Goal: Task Accomplishment & Management: Use online tool/utility

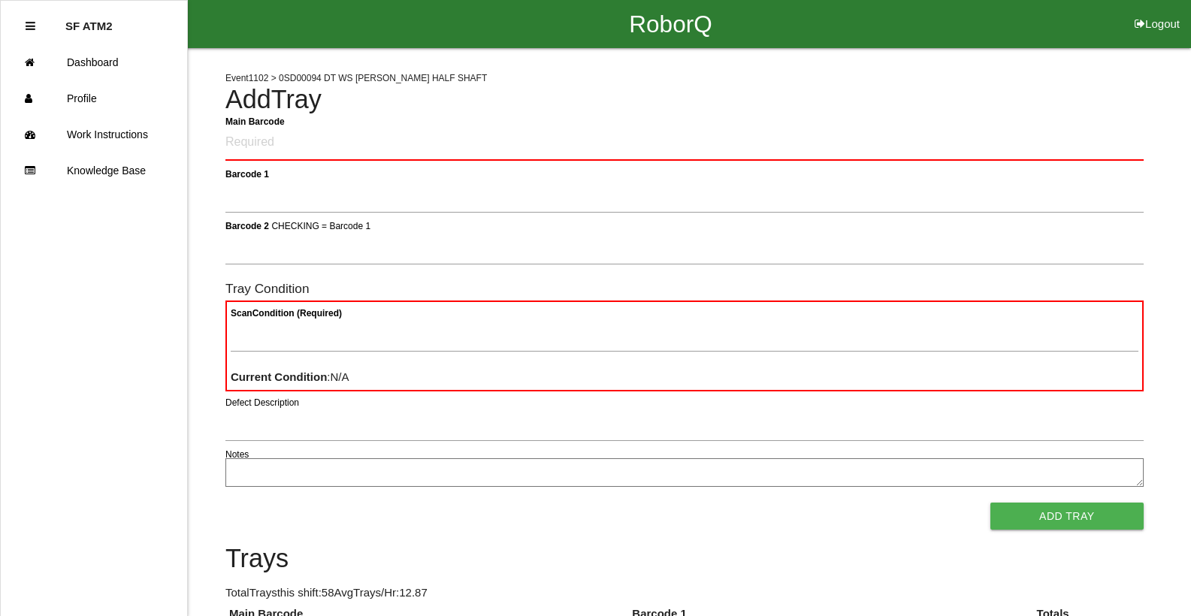
click at [924, 14] on div "RoborQ Logout" at bounding box center [670, 24] width 1041 height 48
click at [290, 144] on Barcode "Main Barcode" at bounding box center [684, 142] width 918 height 35
type Barcode "85930501-0394"
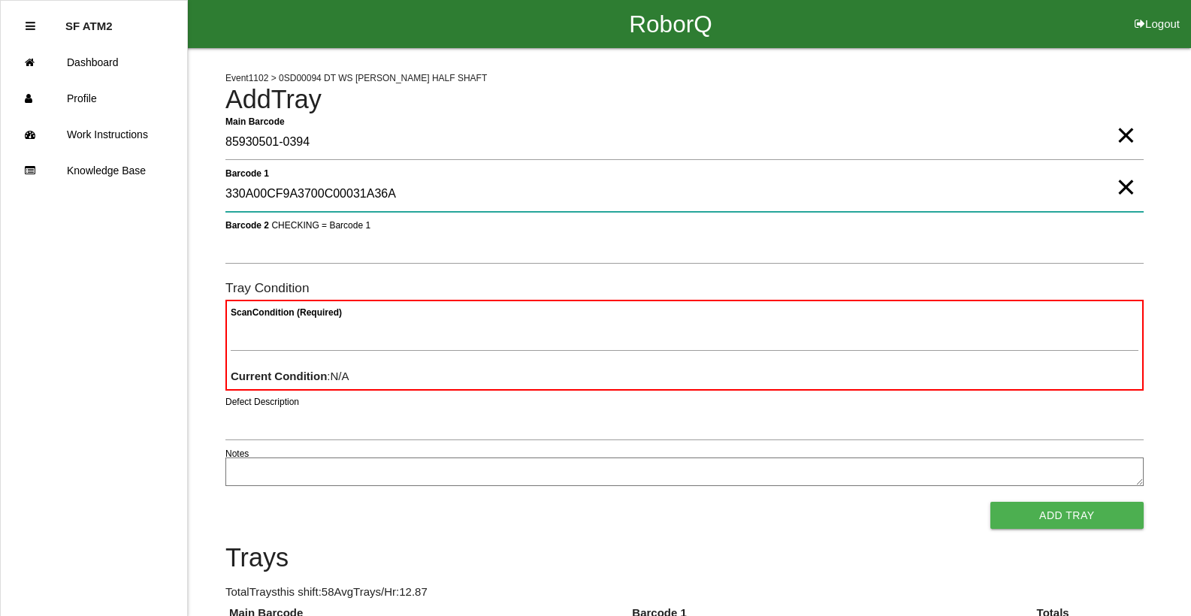
type 1 "330A00CF9A3700C00031A36A"
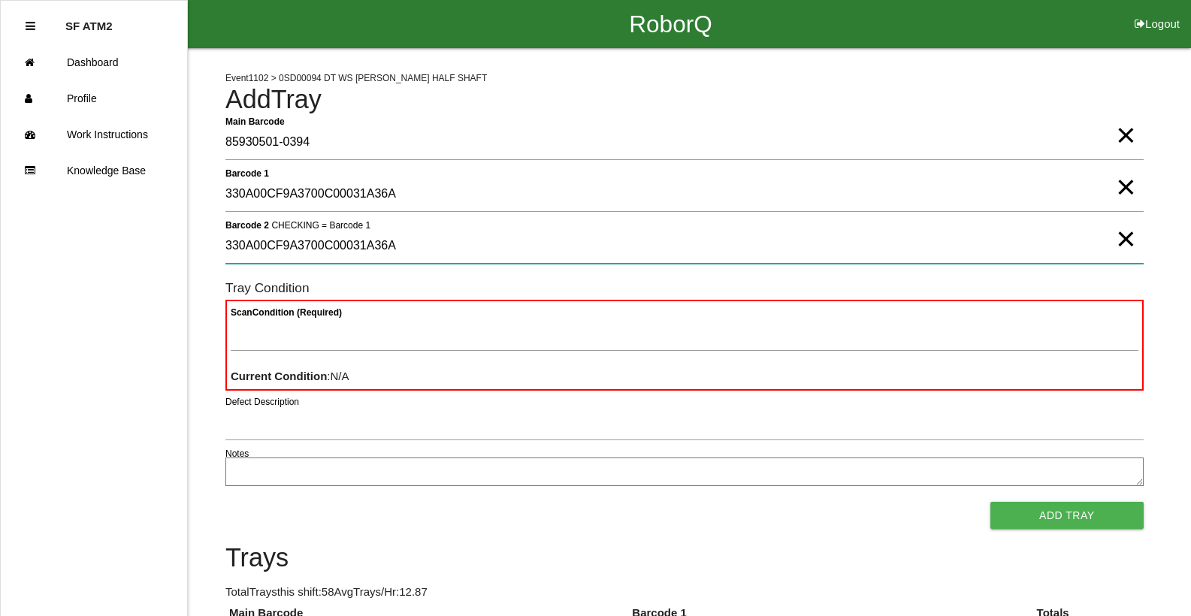
type 2 "330A00CF9A3700C00031A36A"
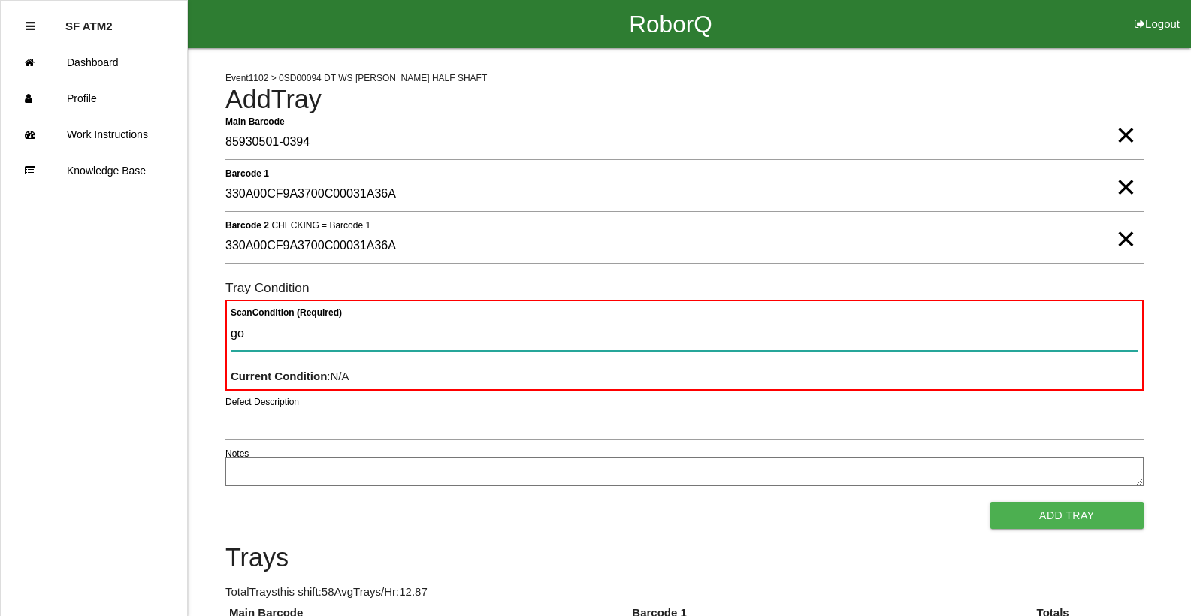
type Condition "goo"
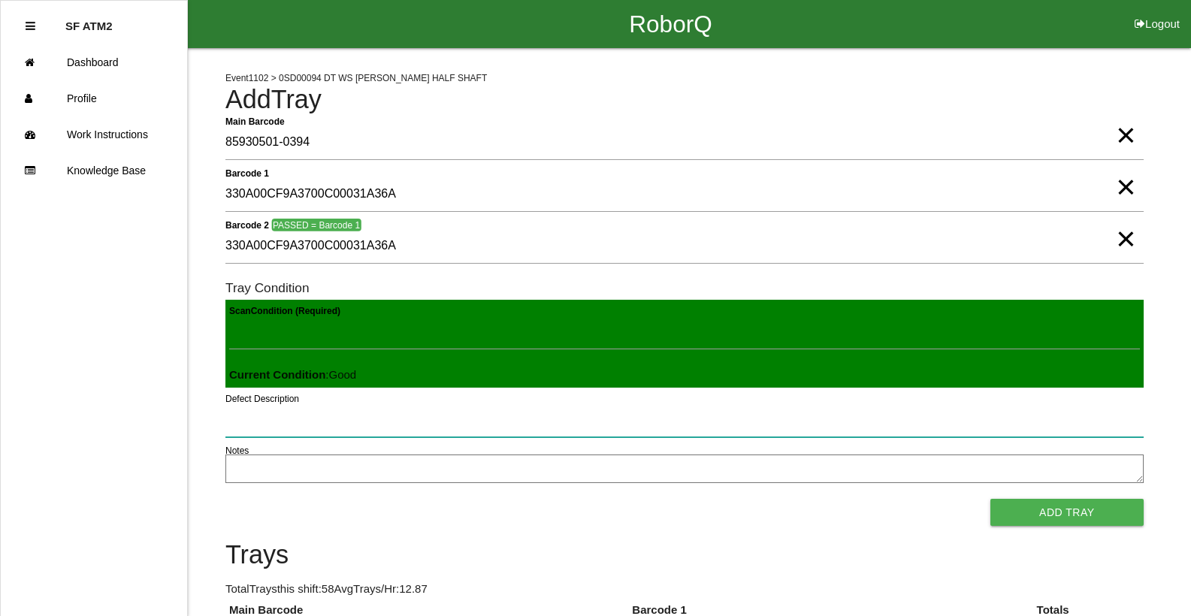
click at [990, 499] on button "Add Tray" at bounding box center [1066, 512] width 153 height 27
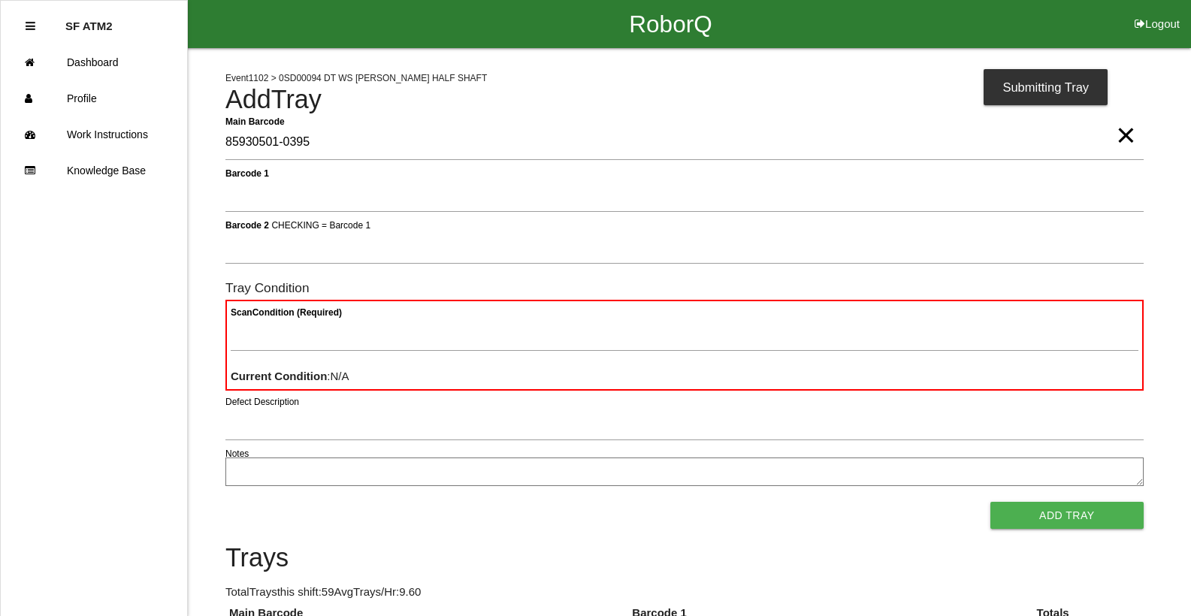
type Barcode "85930501-0395"
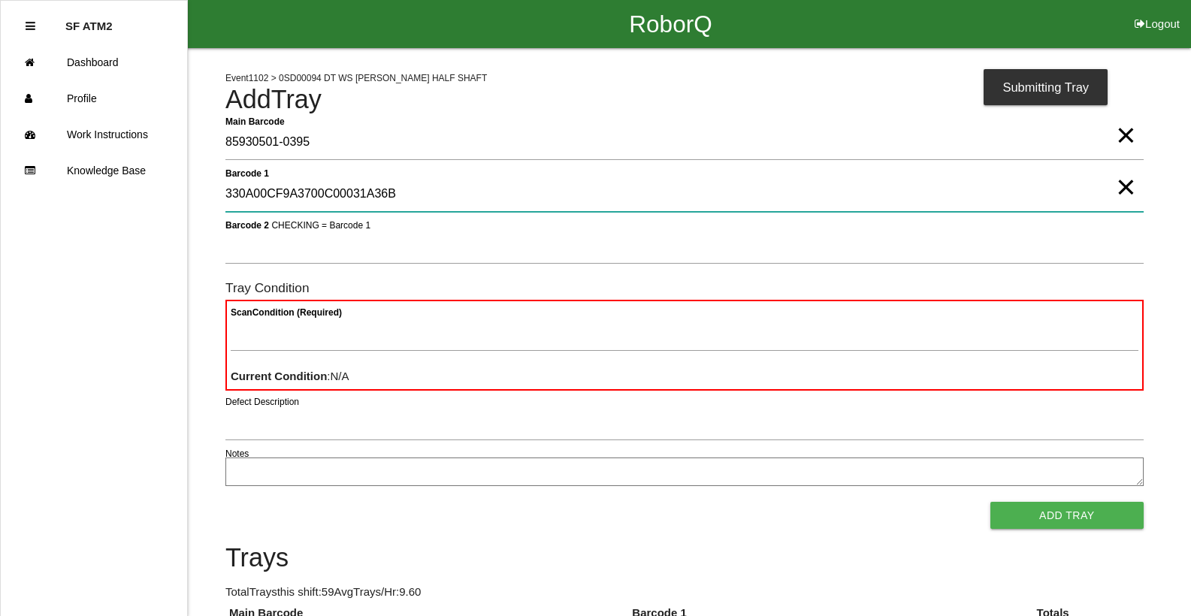
type 1 "330A00CF9A3700C00031A36B"
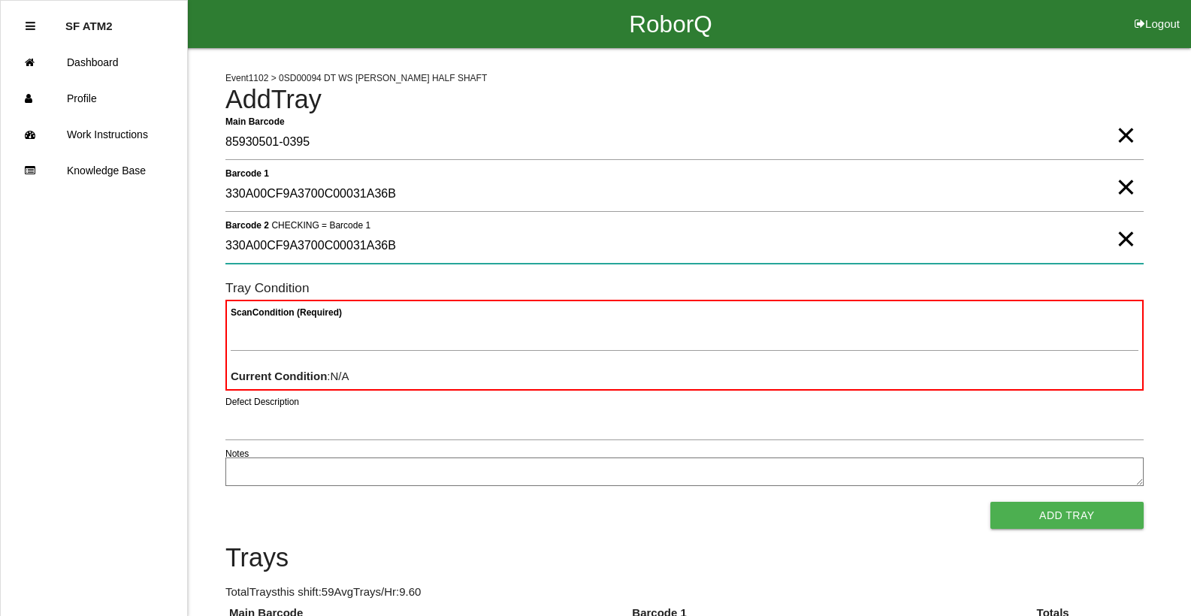
type 2 "330A00CF9A3700C00031A36B"
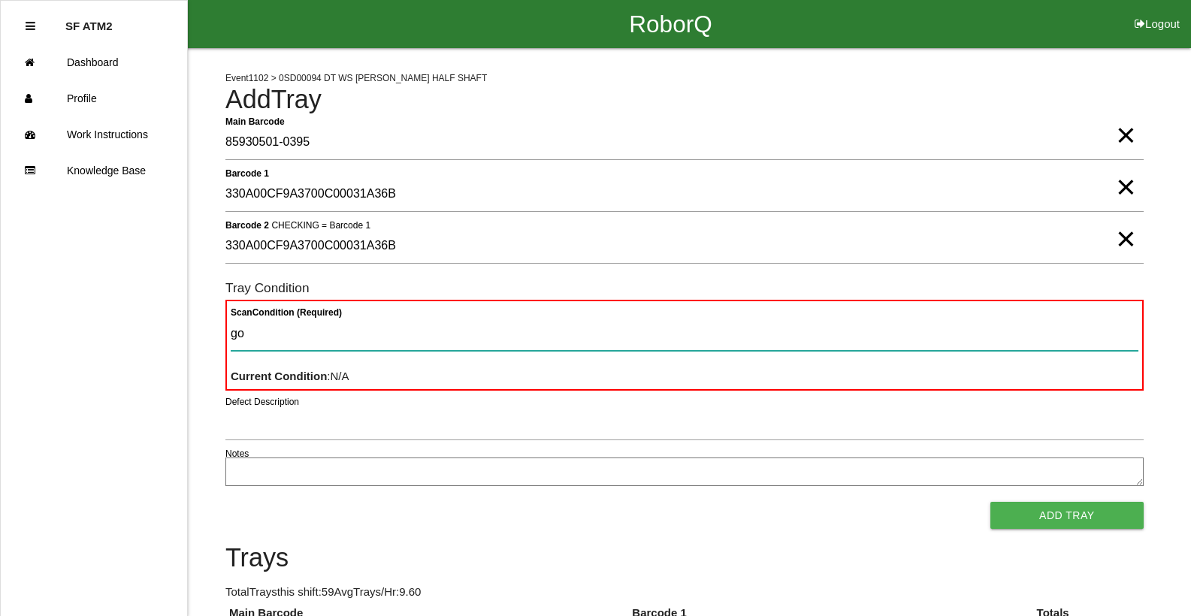
type Condition "goo"
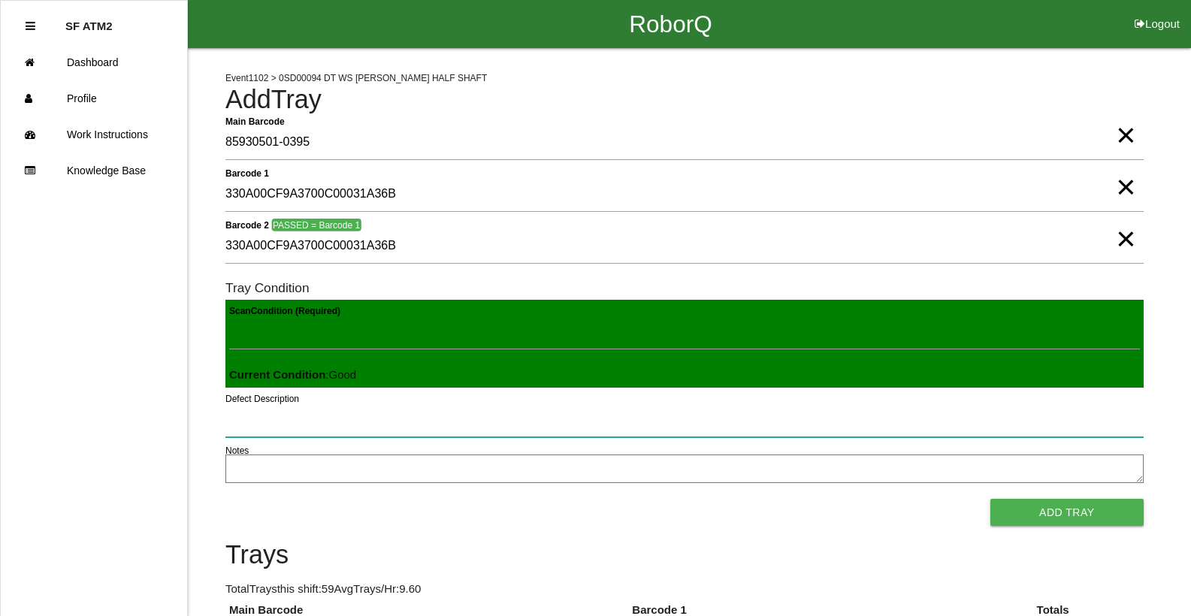
click at [990, 499] on button "Add Tray" at bounding box center [1066, 512] width 153 height 27
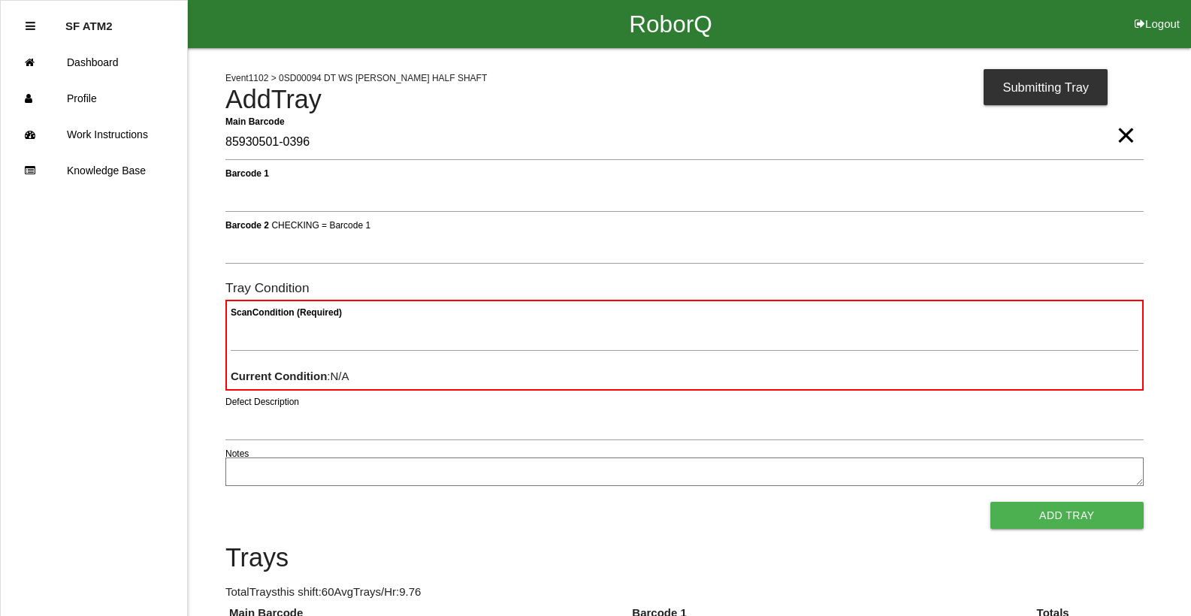
type Barcode "85930501-0396"
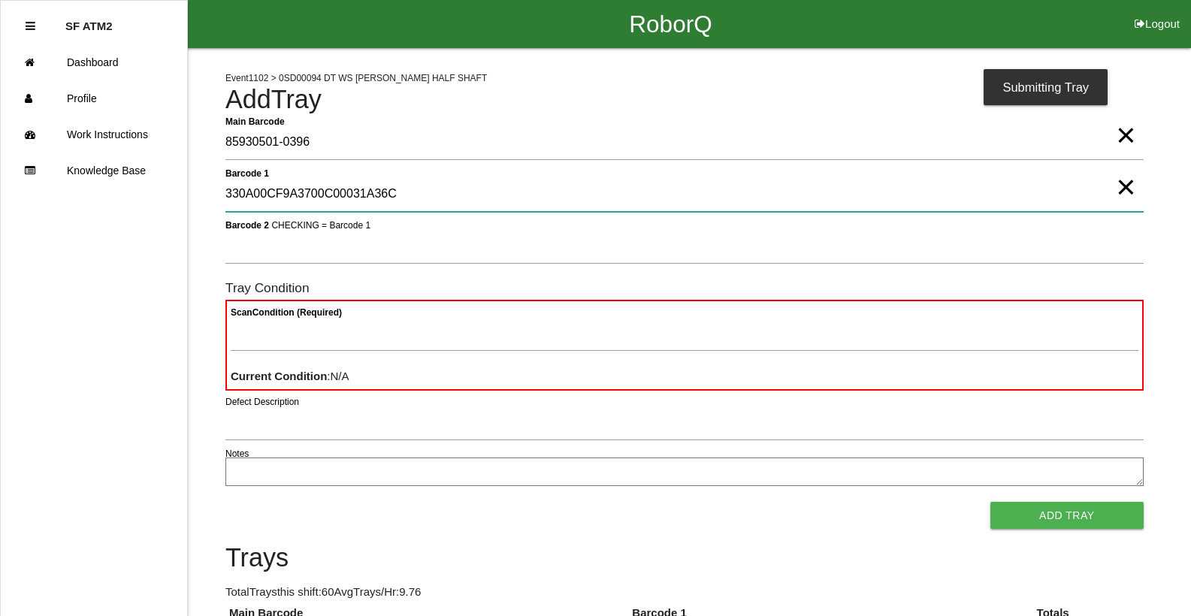
type 1 "330A00CF9A3700C00031A36C"
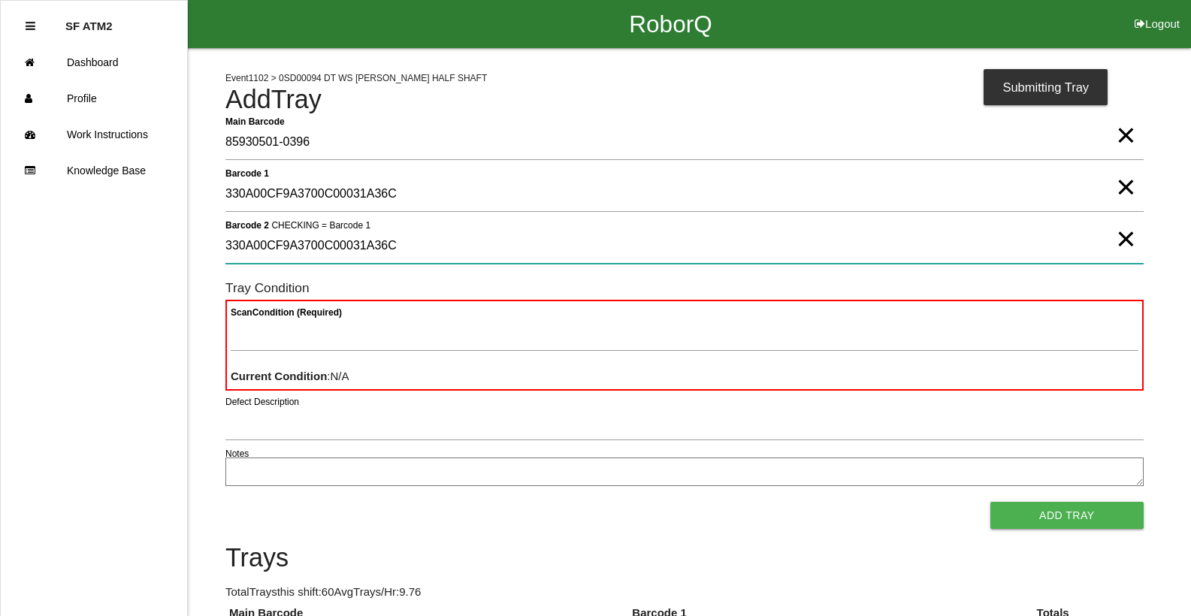
type 2 "330A00CF9A3700C00031A36C"
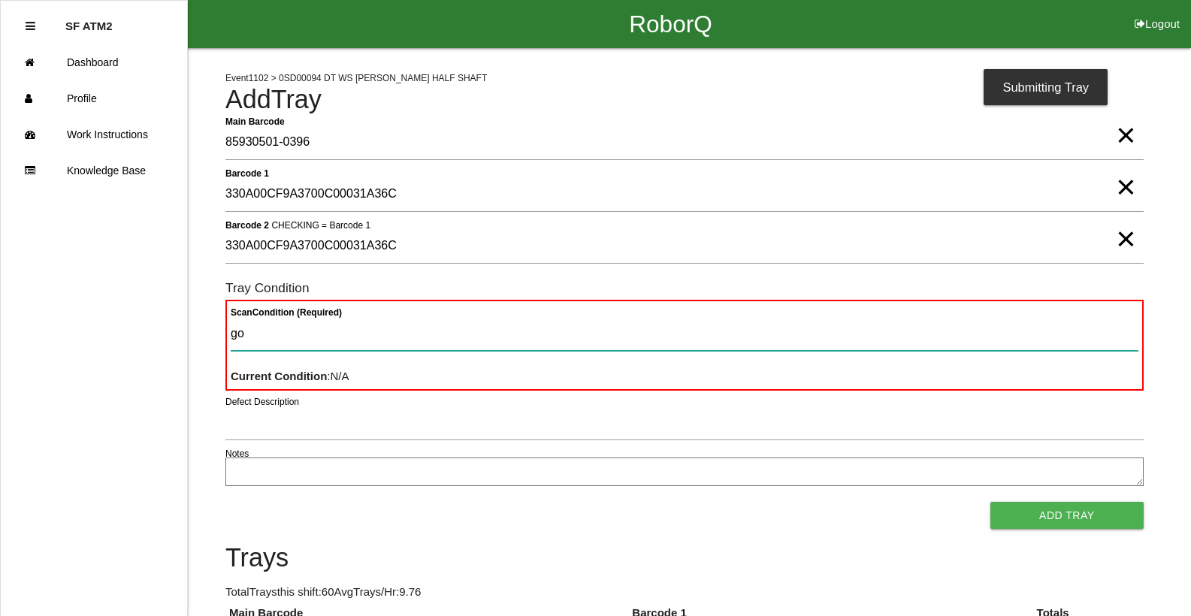
type Condition "goo"
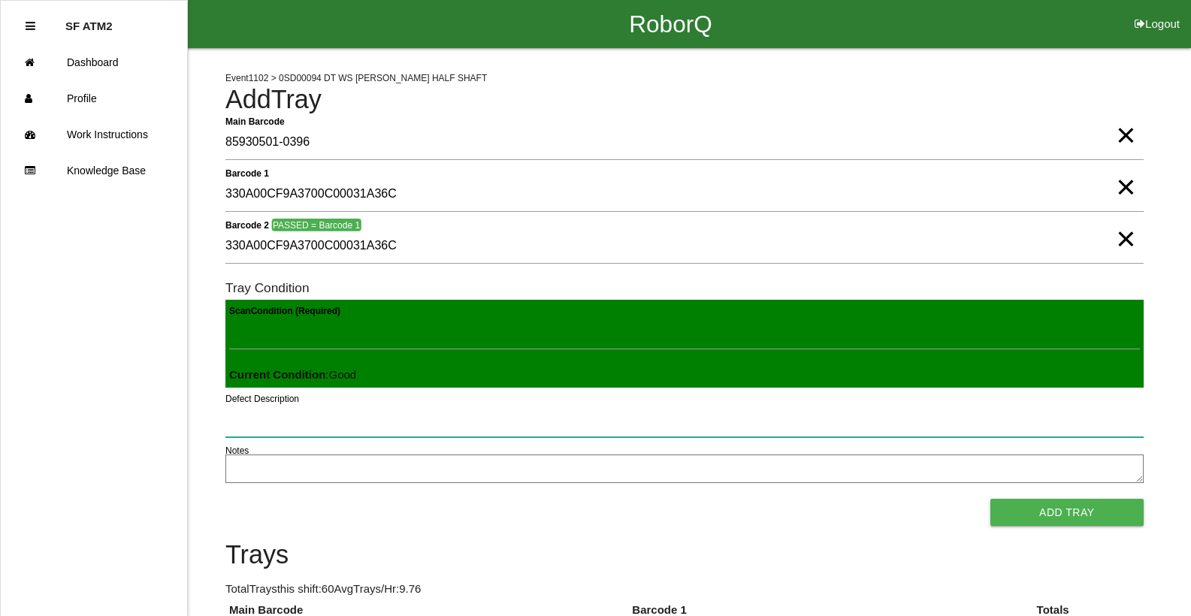
click at [990, 499] on button "Add Tray" at bounding box center [1066, 512] width 153 height 27
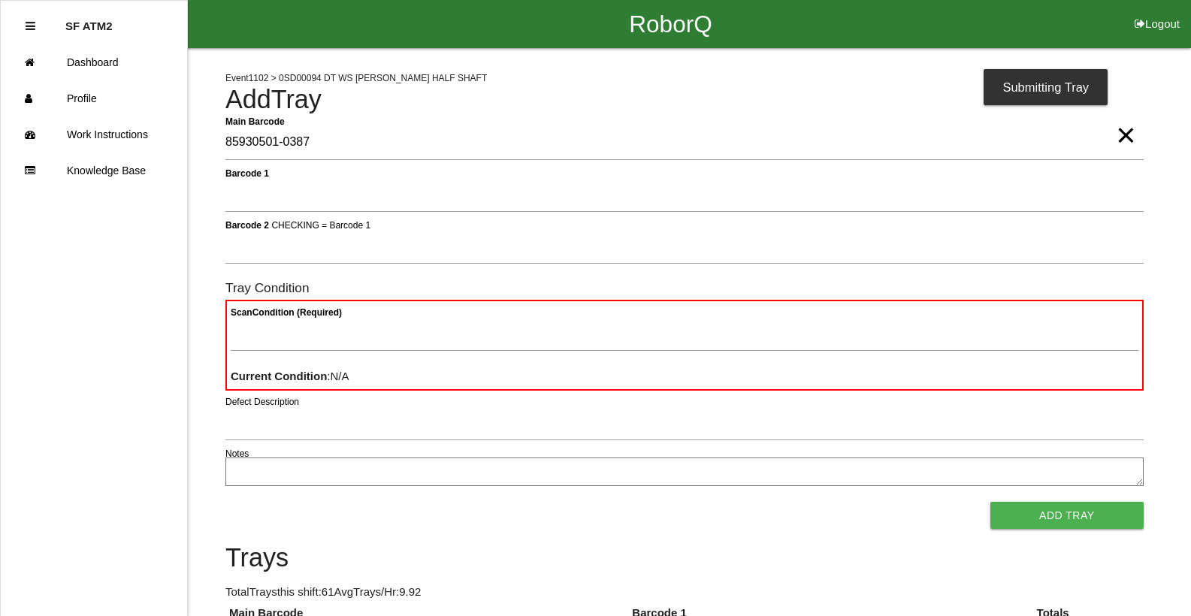
type Barcode "85930501-0387"
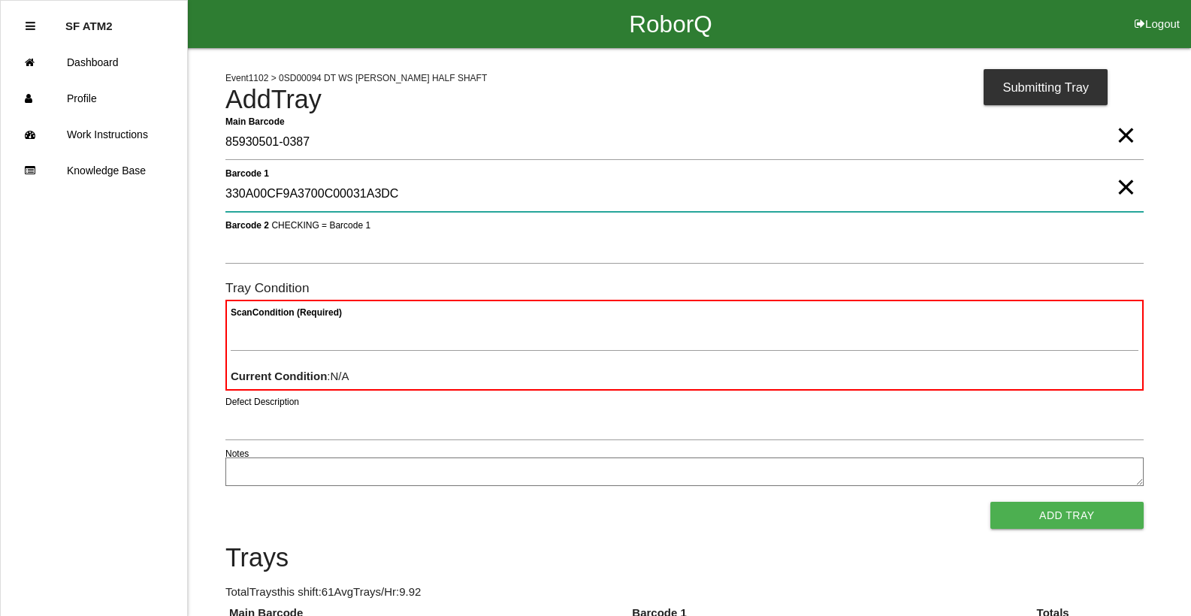
type 1 "330A00CF9A3700C00031A3DC"
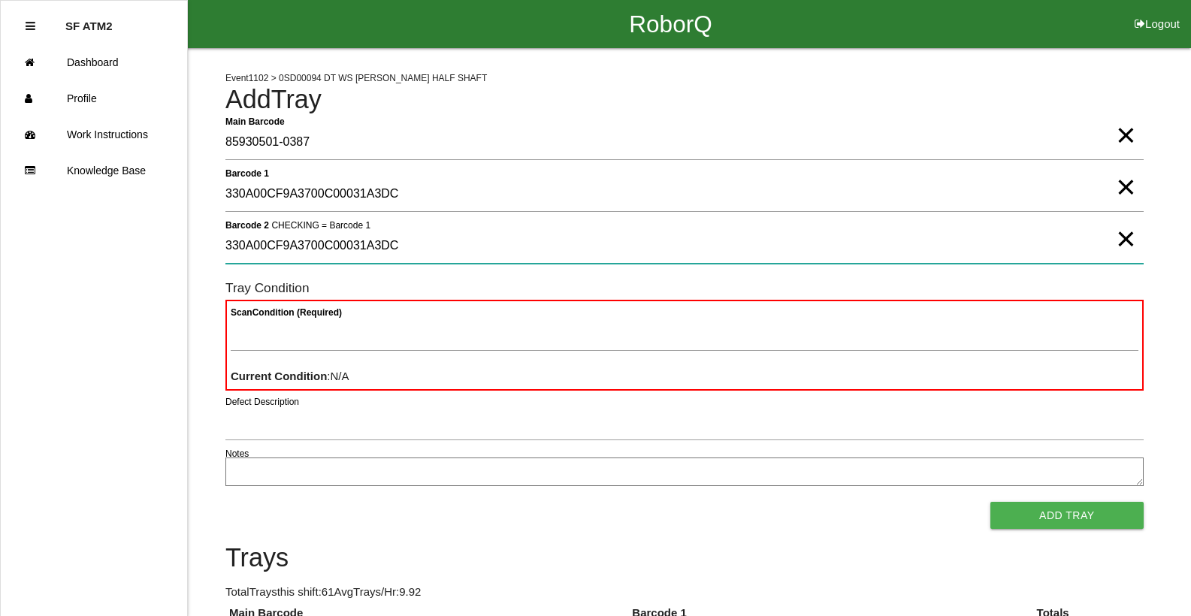
type 2 "330A00CF9A3700C00031A3DC"
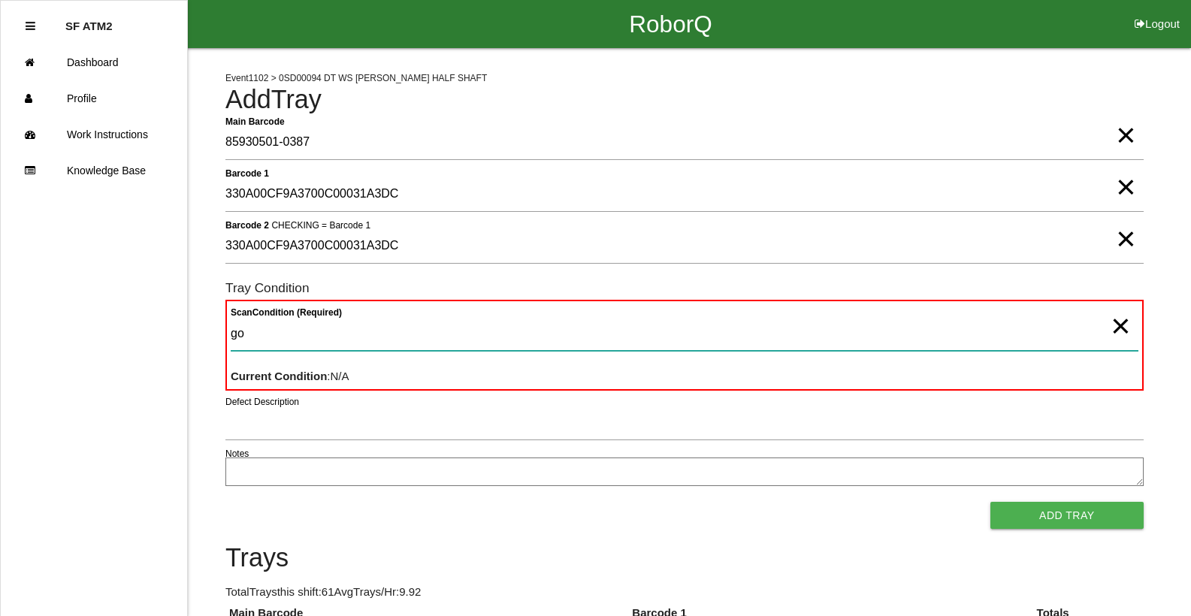
type Condition "goo"
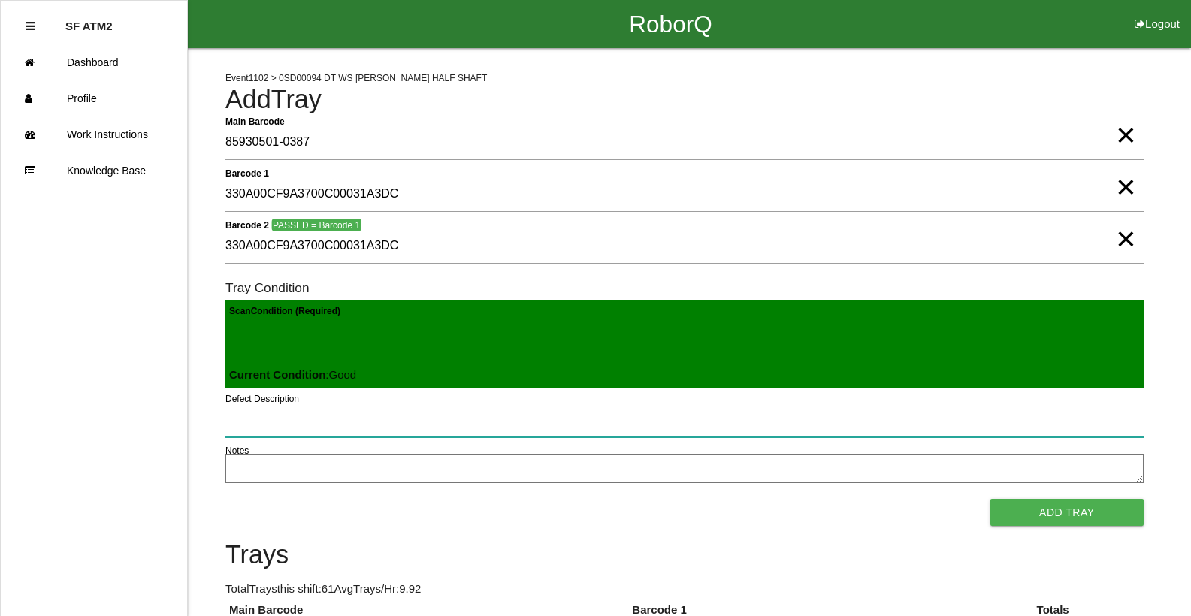
click at [990, 499] on button "Add Tray" at bounding box center [1066, 512] width 153 height 27
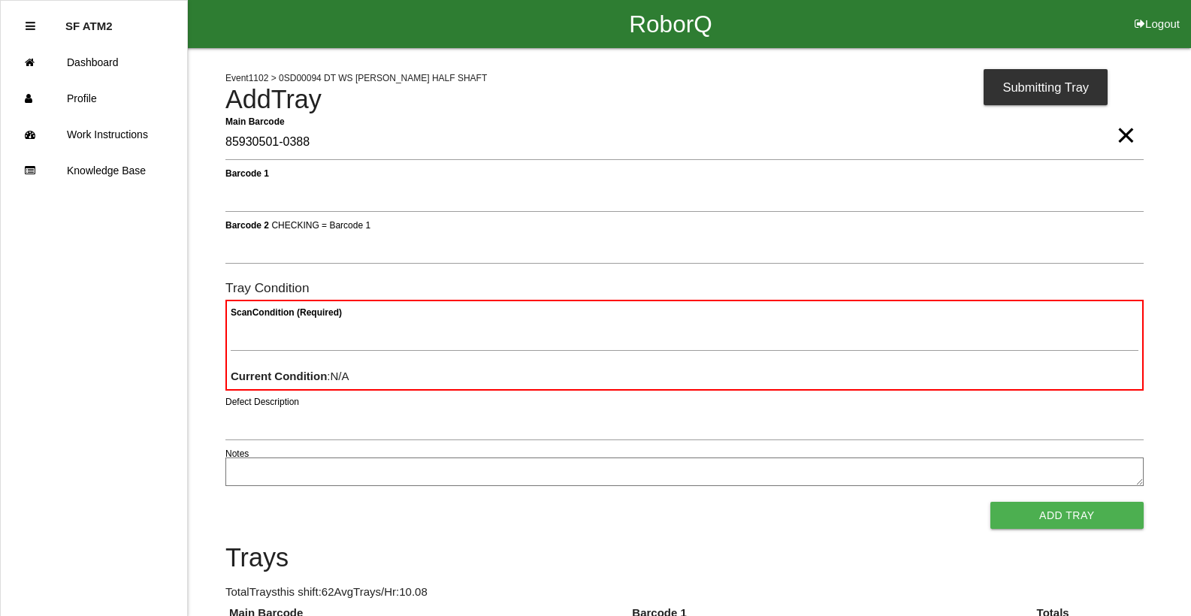
type Barcode "85930501-0388"
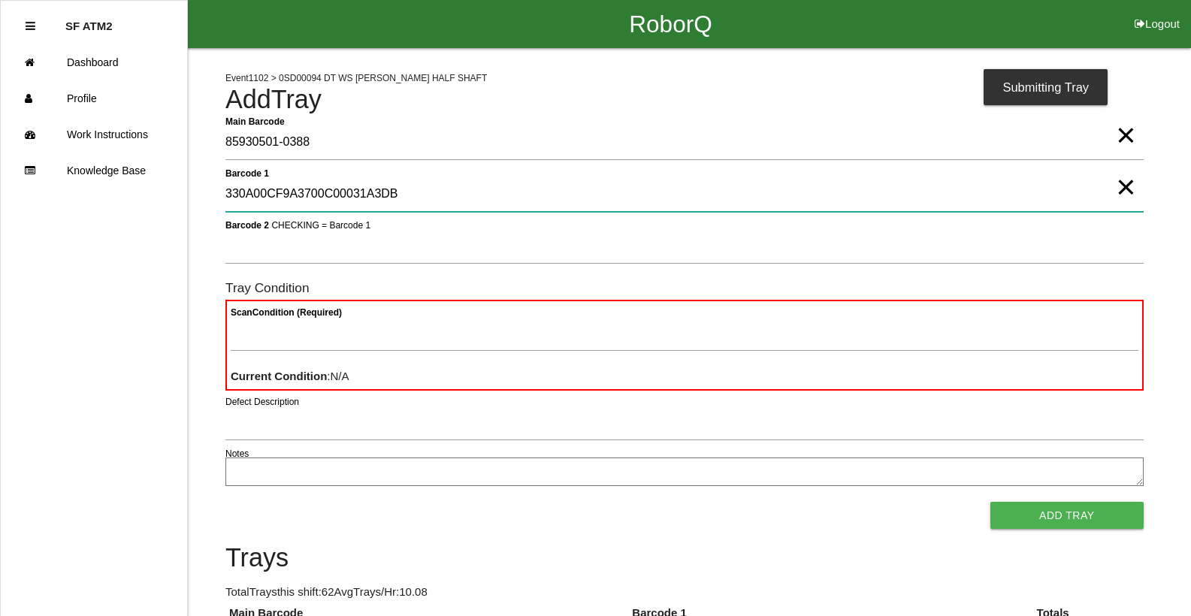
type 1 "330A00CF9A3700C00031A3DB"
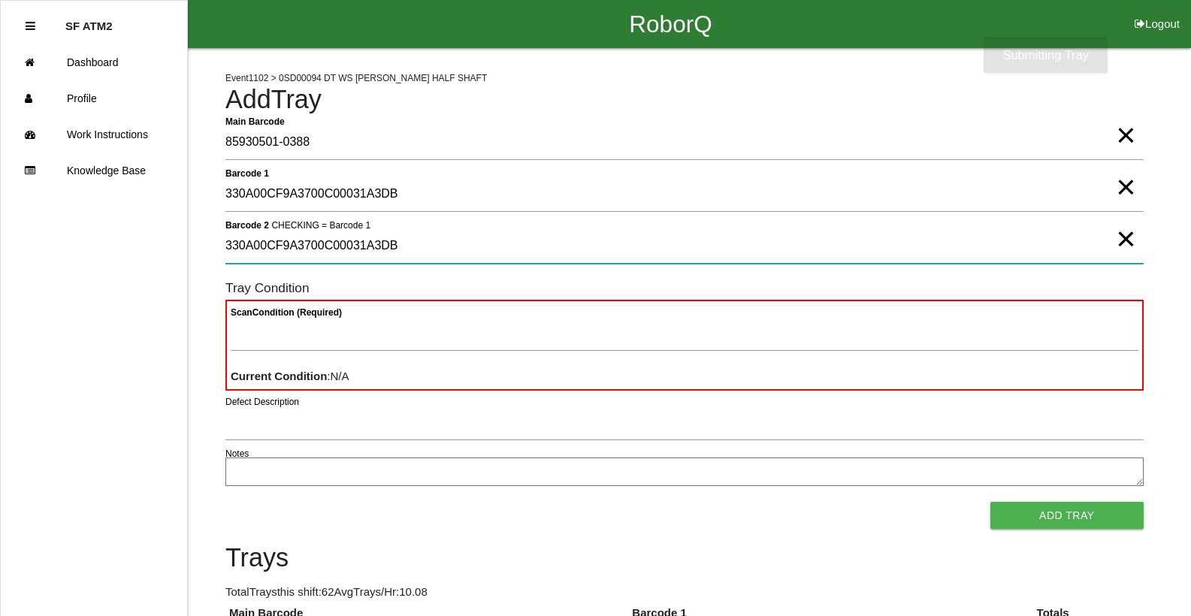
type 2 "330A00CF9A3700C00031A3DB"
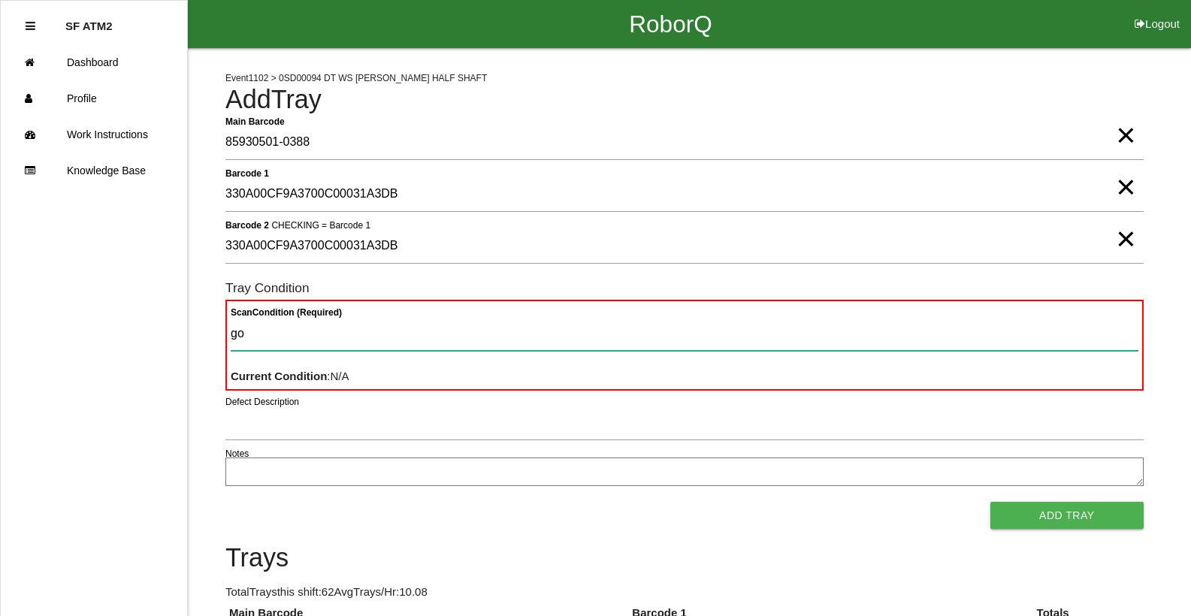
type Condition "goo"
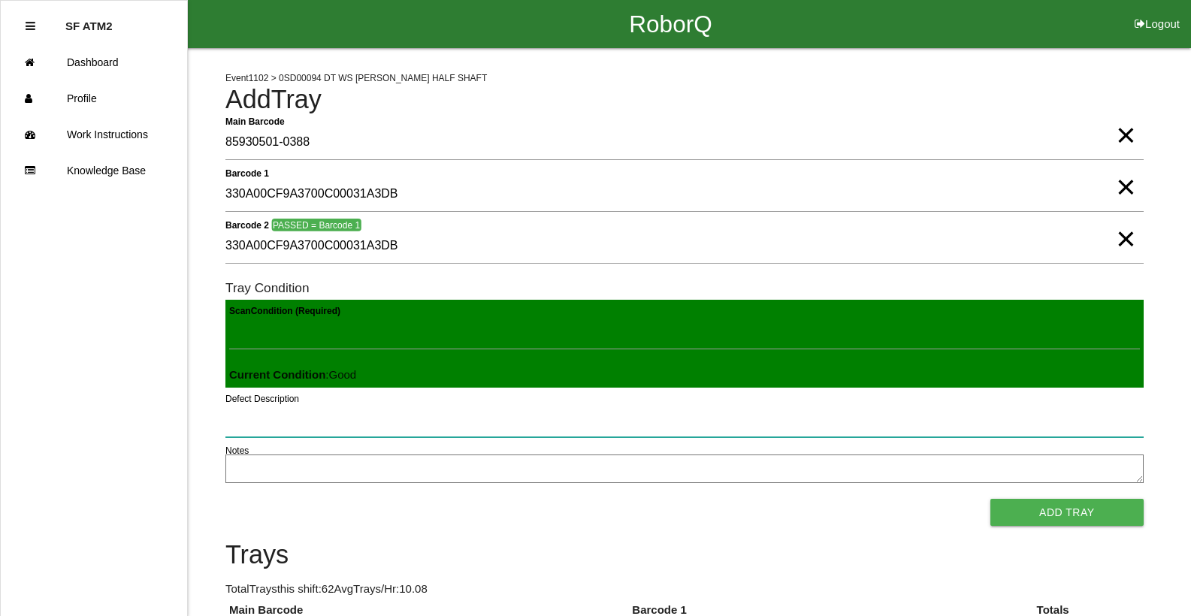
click at [990, 499] on button "Add Tray" at bounding box center [1066, 512] width 153 height 27
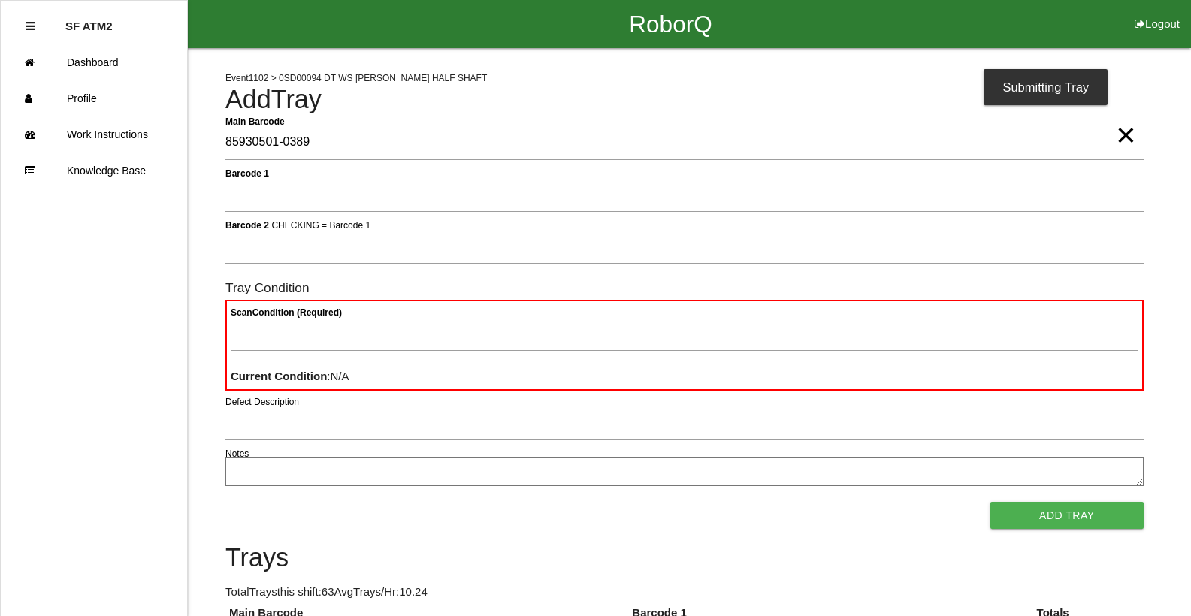
type Barcode "85930501-0389"
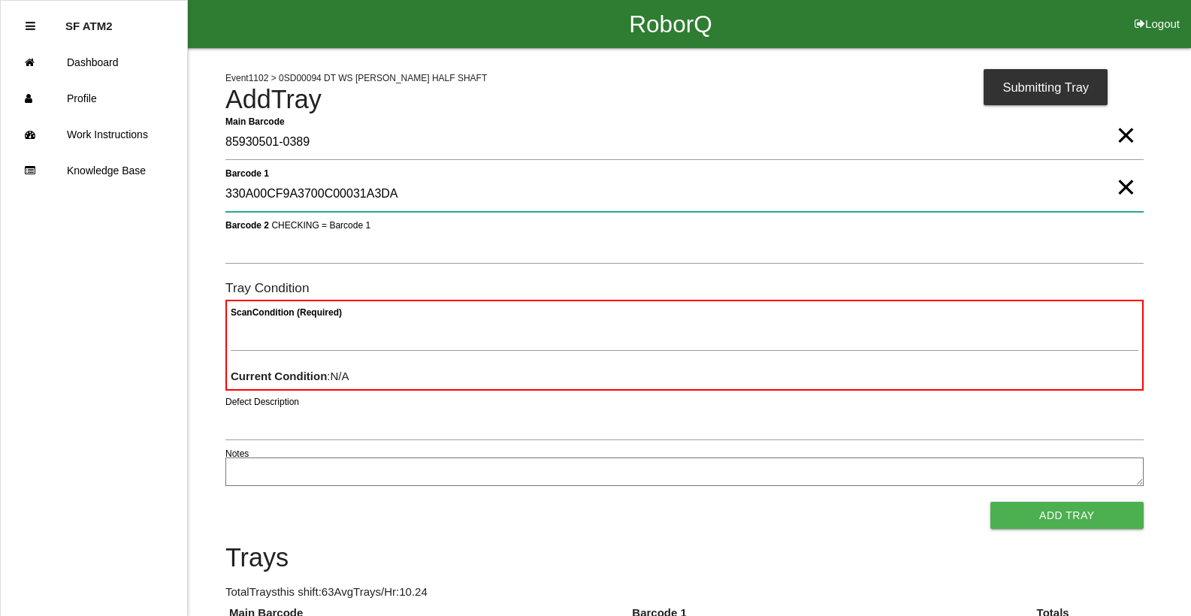
type 1 "330A00CF9A3700C00031A3DA"
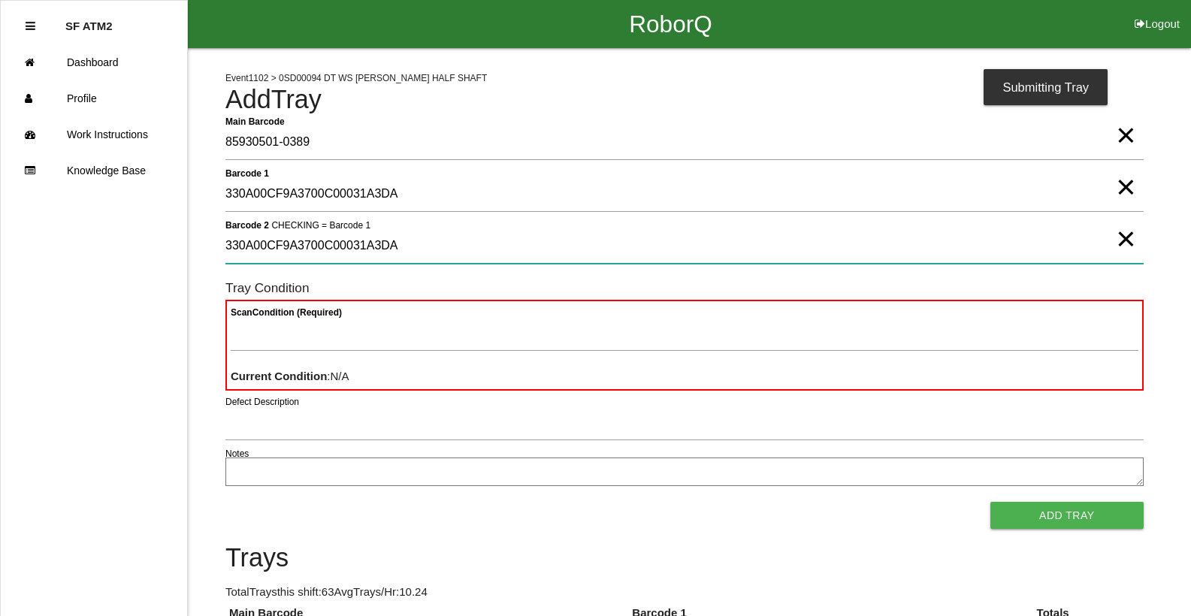
type 2 "330A00CF9A3700C00031A3DA"
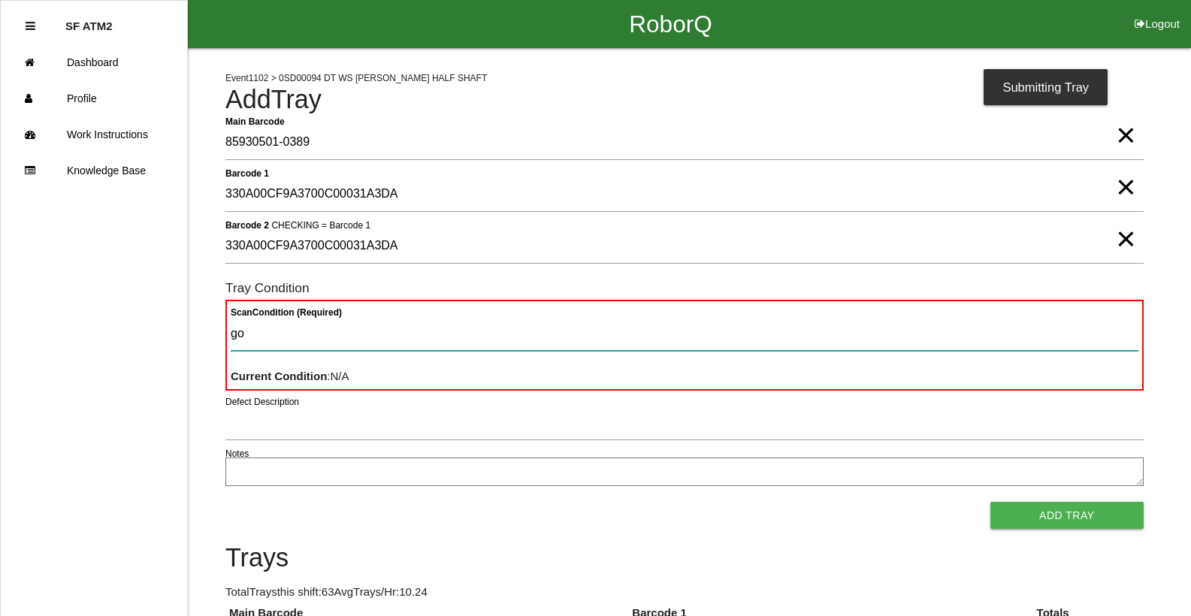
type Condition "goo"
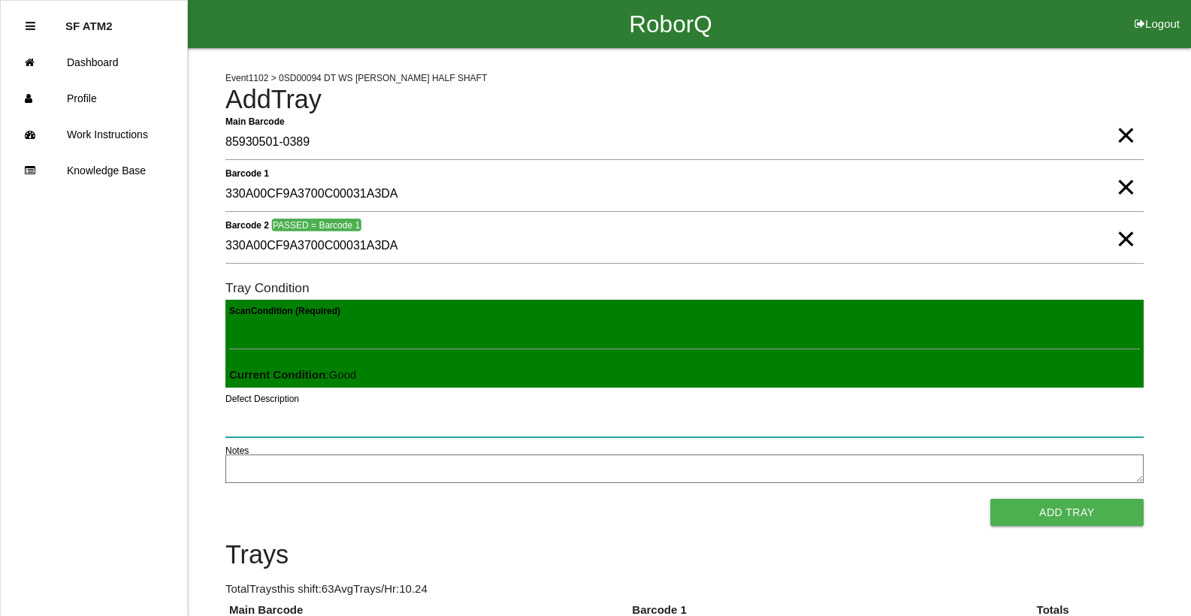
click at [990, 499] on button "Add Tray" at bounding box center [1066, 512] width 153 height 27
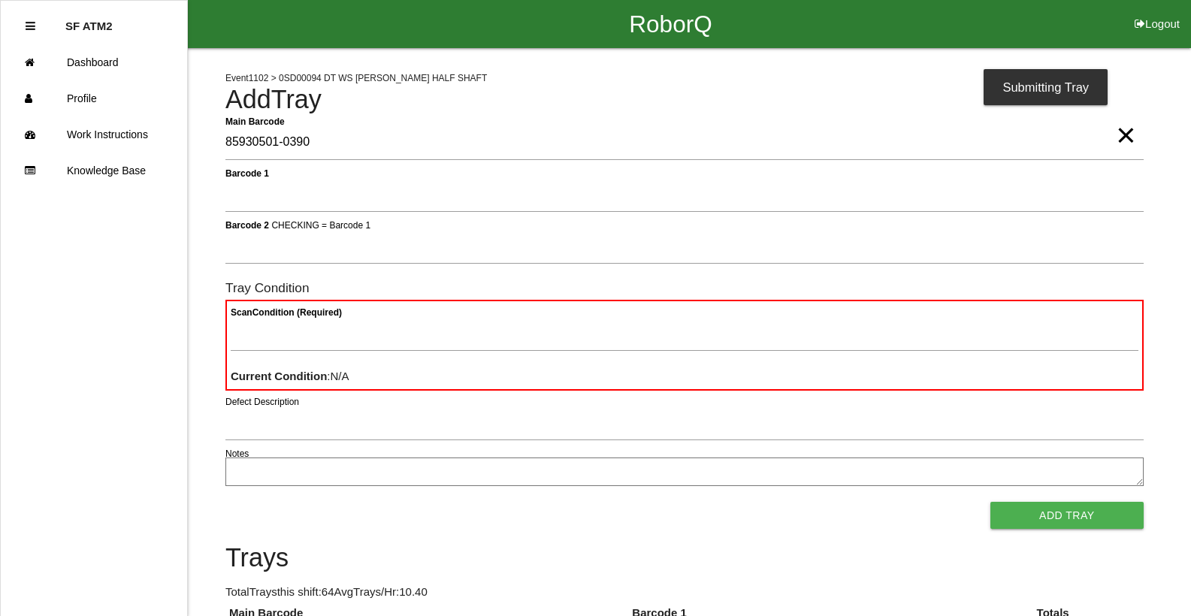
type Barcode "85930501-0390"
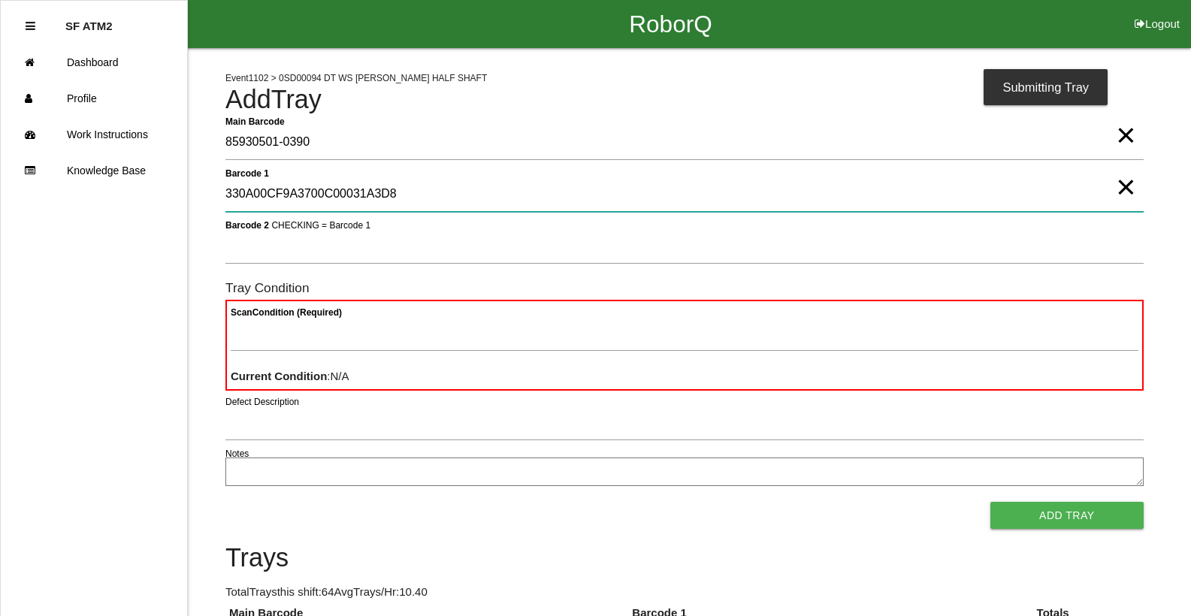
type 1 "330A00CF9A3700C00031A3D8"
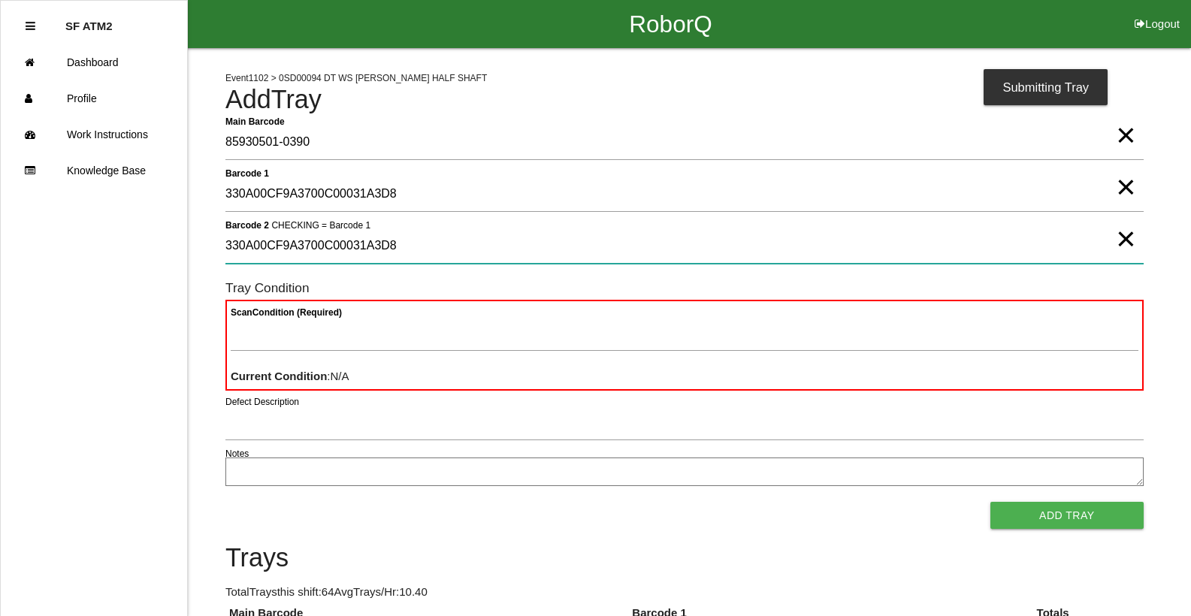
type 2 "330A00CF9A3700C00031A3D8"
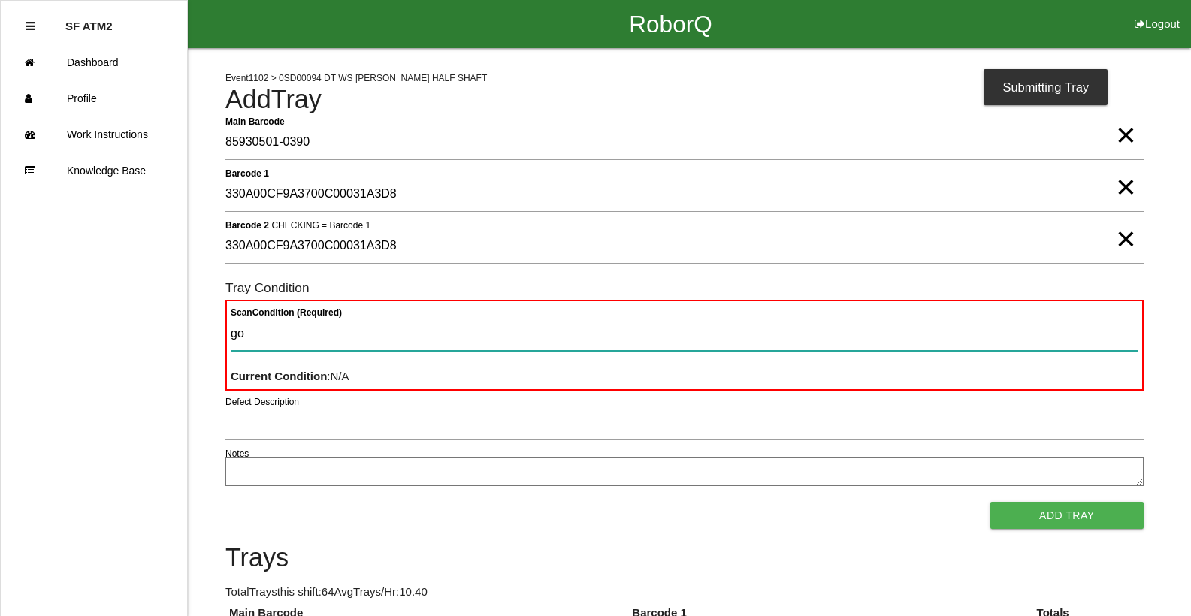
type Condition "goo"
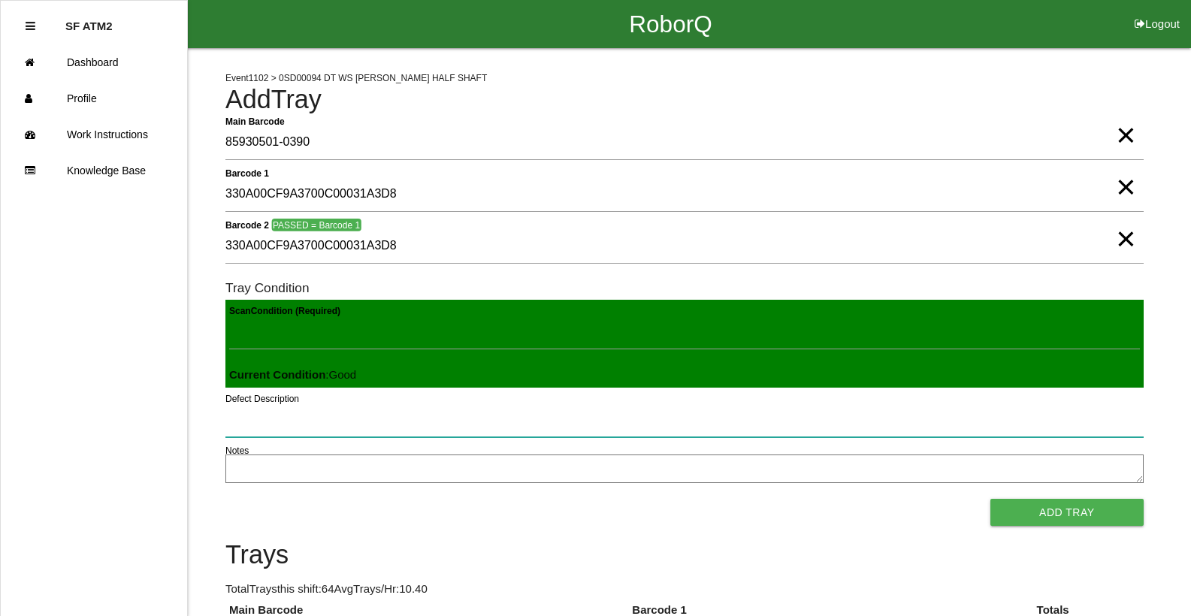
click at [990, 499] on button "Add Tray" at bounding box center [1066, 512] width 153 height 27
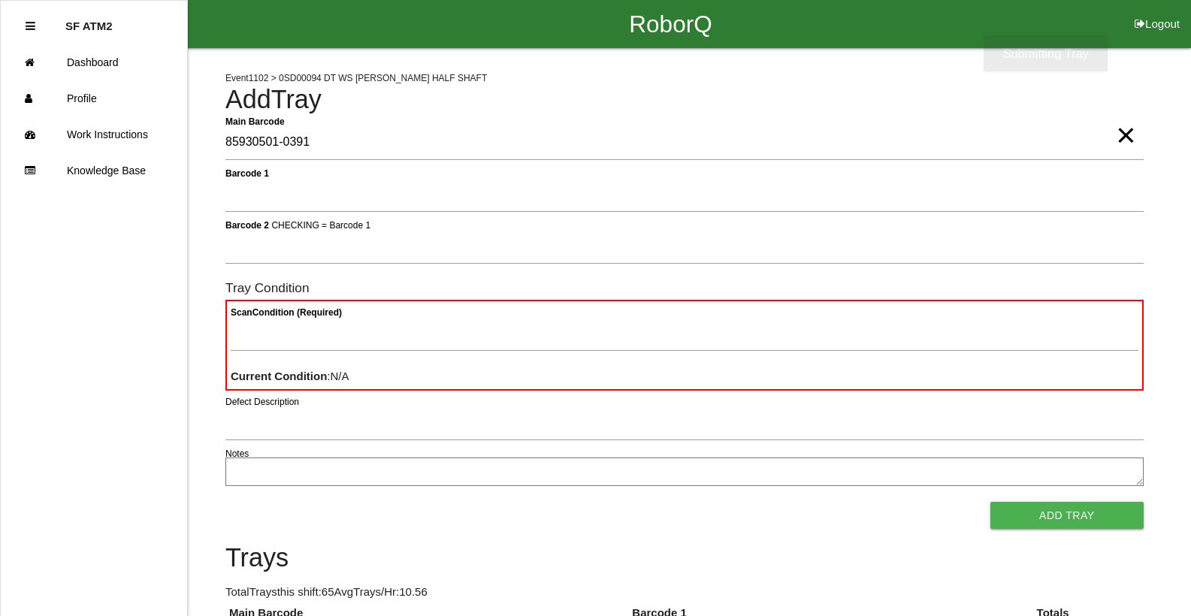
type Barcode "85930501-0391"
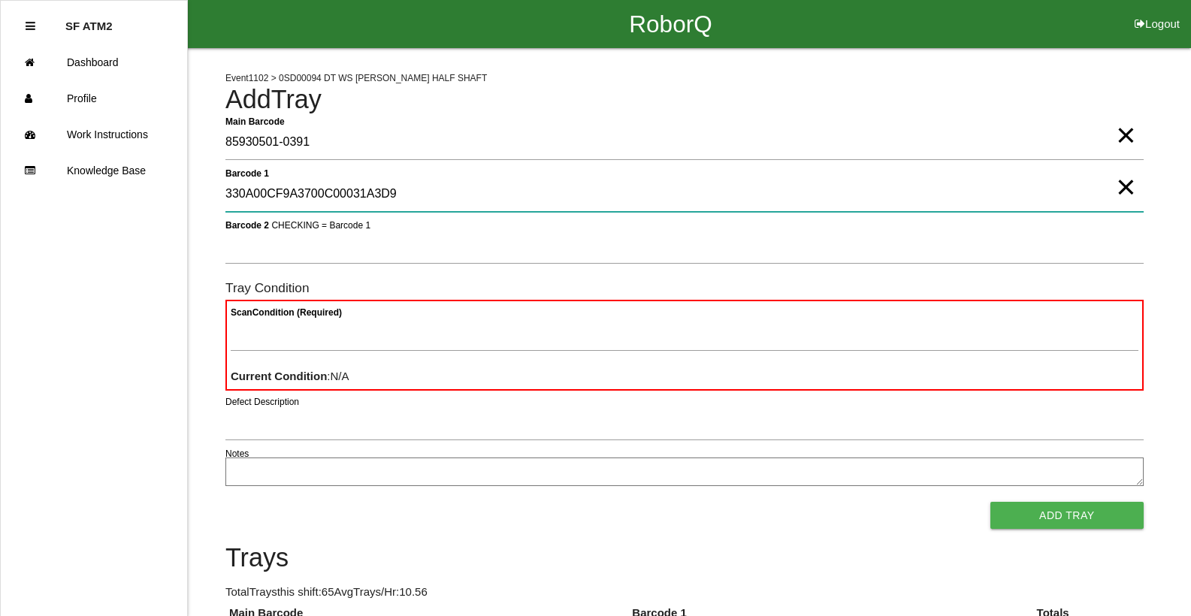
type 1 "330A00CF9A3700C00031A3D9"
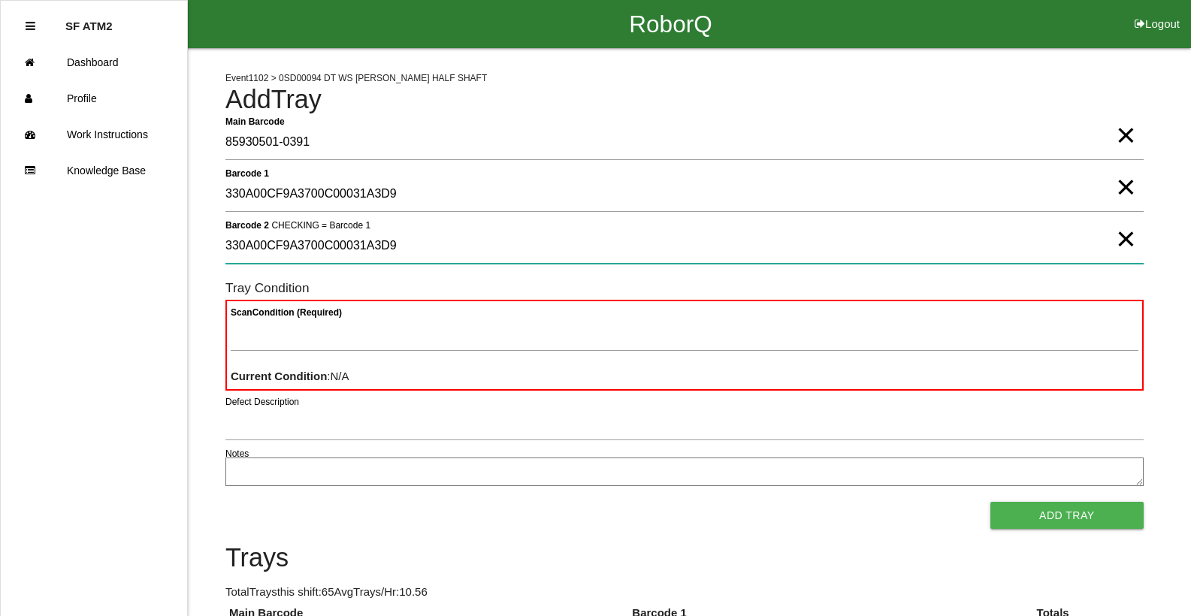
type 2 "330A00CF9A3700C00031A3D9"
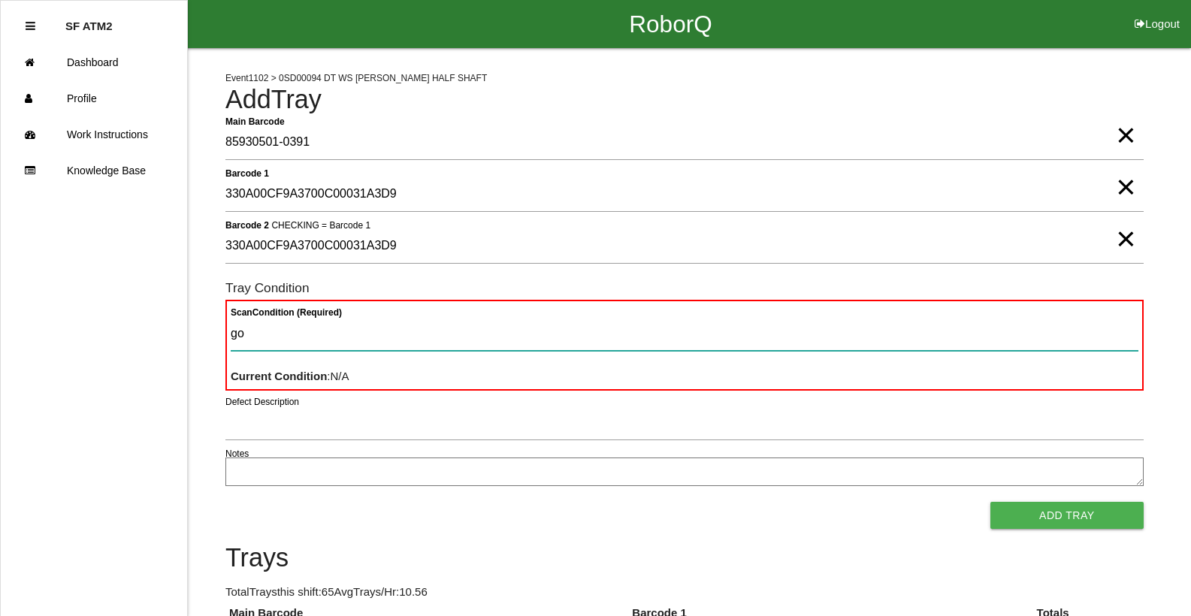
type Condition "goo"
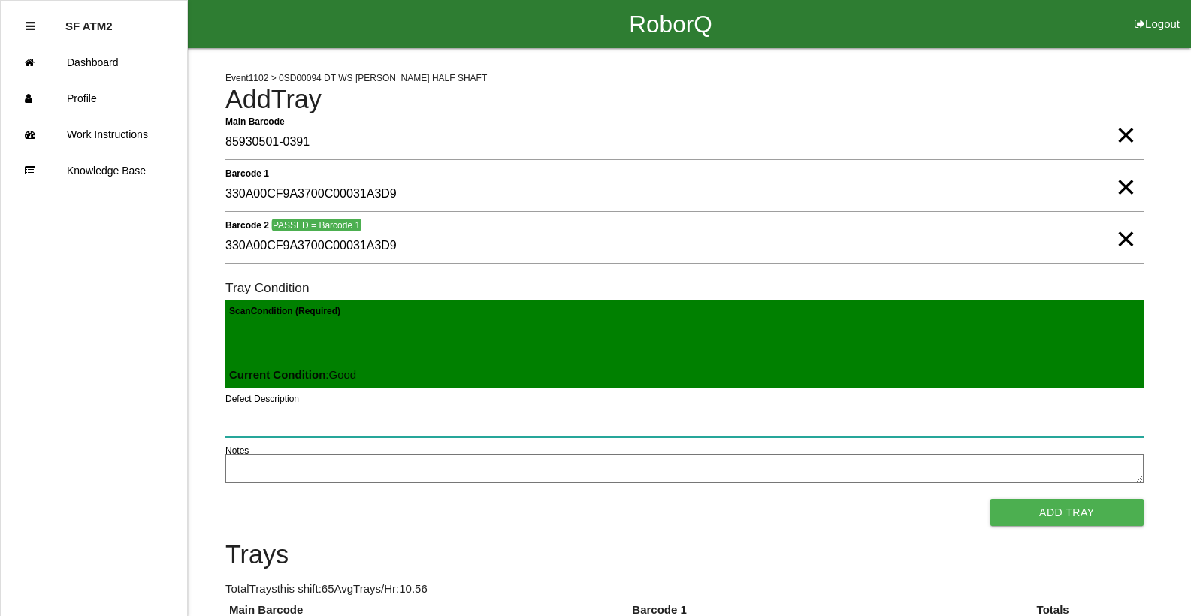
click at [990, 499] on button "Add Tray" at bounding box center [1066, 512] width 153 height 27
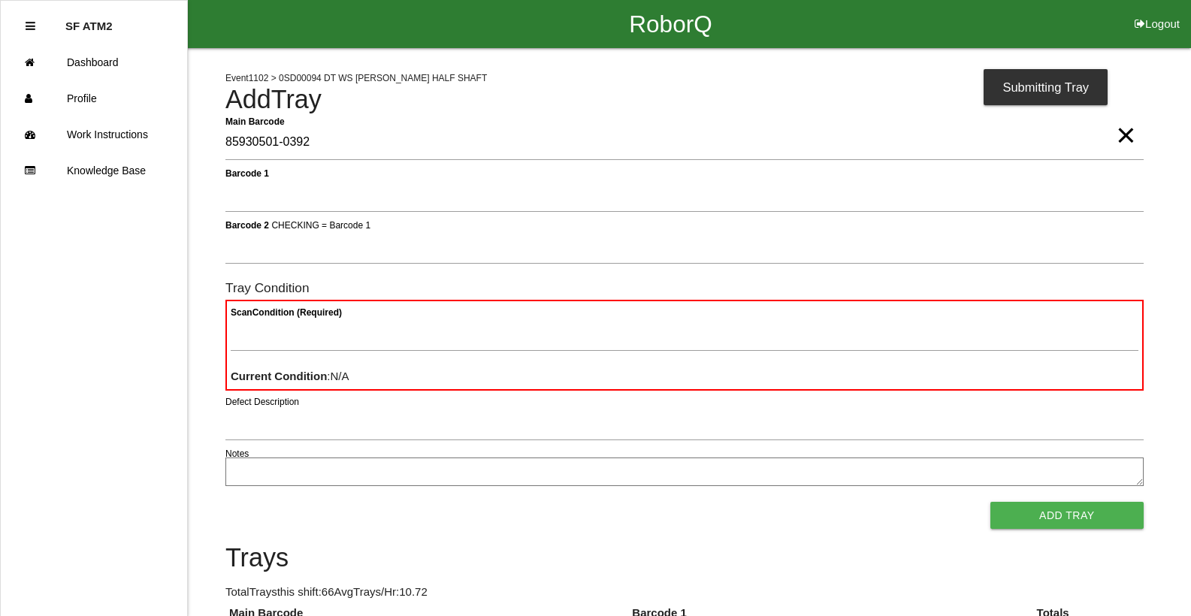
type Barcode "85930501-0392"
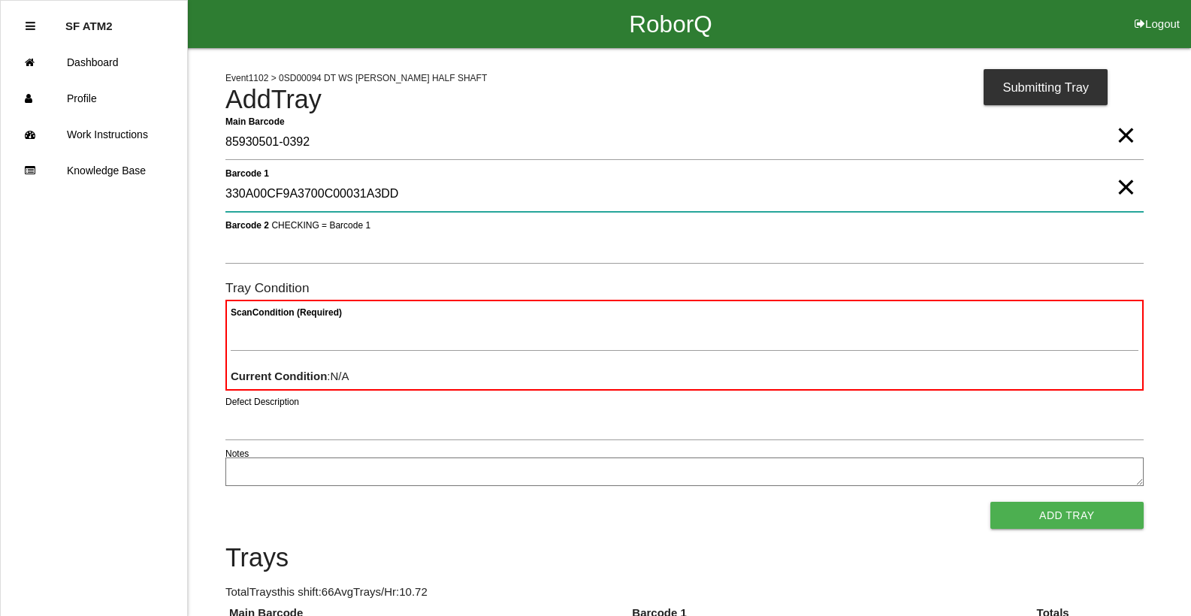
type 1 "330A00CF9A3700C00031A3DD"
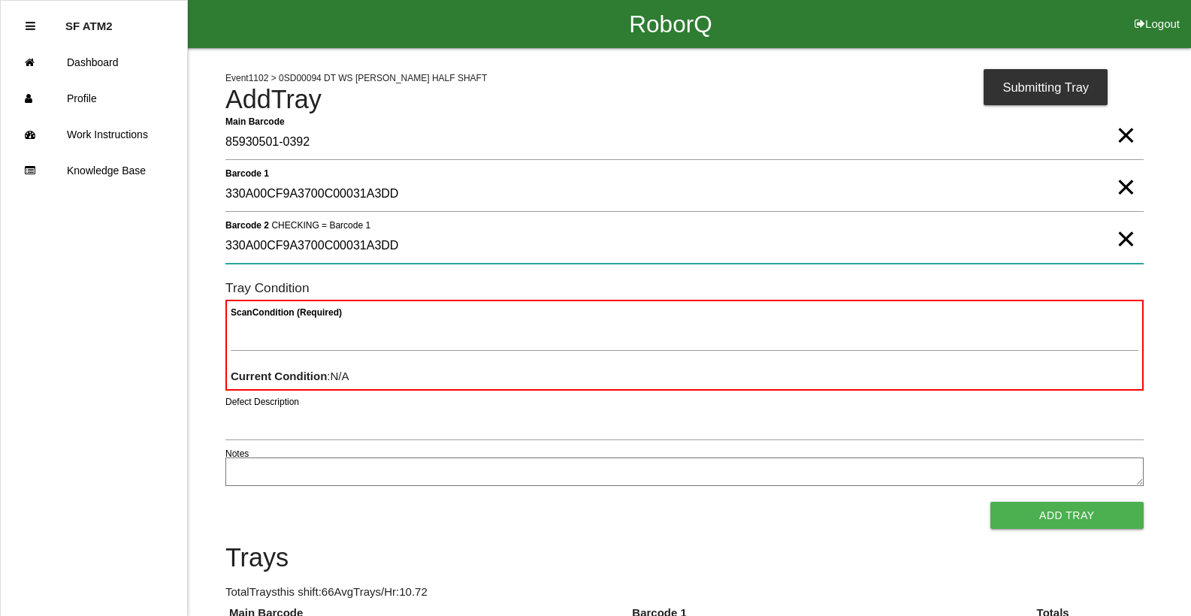
type 2 "330A00CF9A3700C00031A3DD"
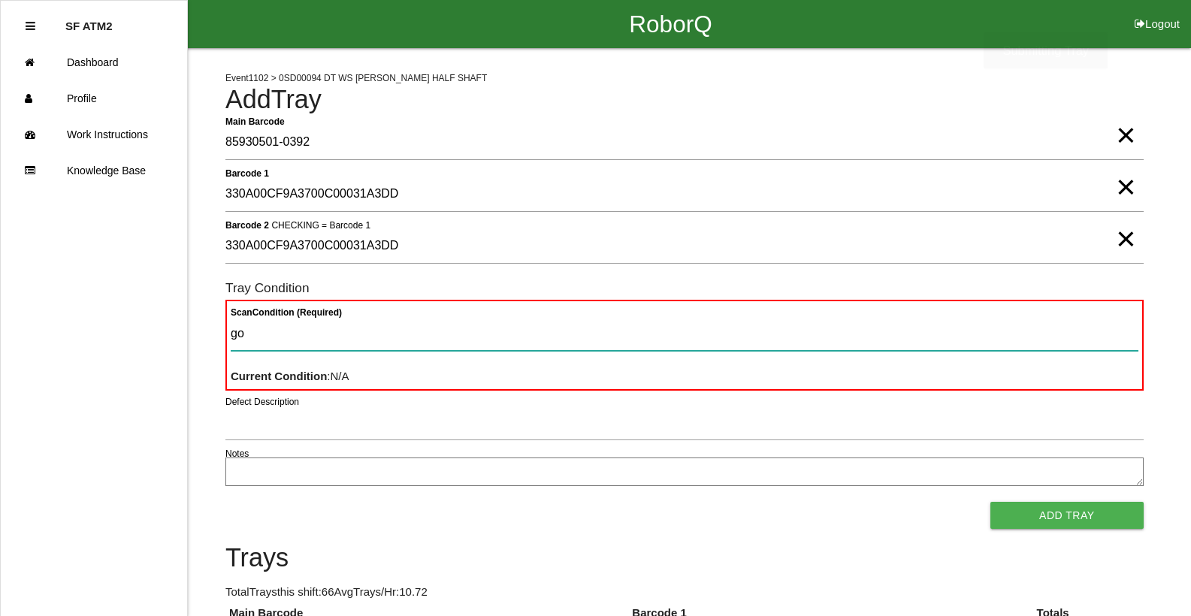
type Condition "goo"
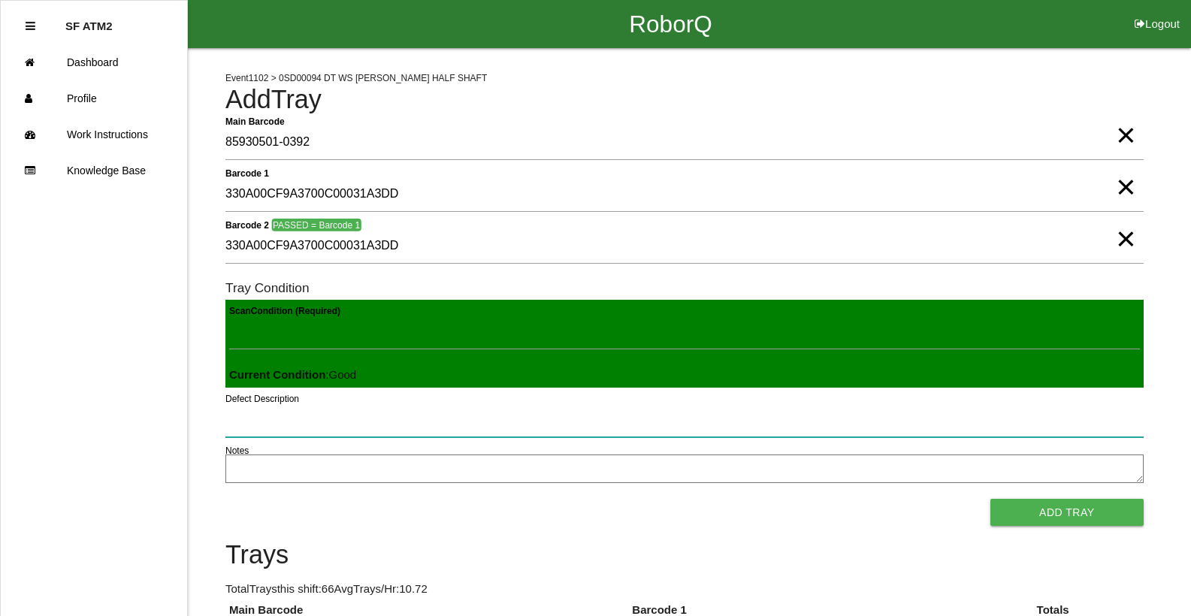
click at [990, 499] on button "Add Tray" at bounding box center [1066, 512] width 153 height 27
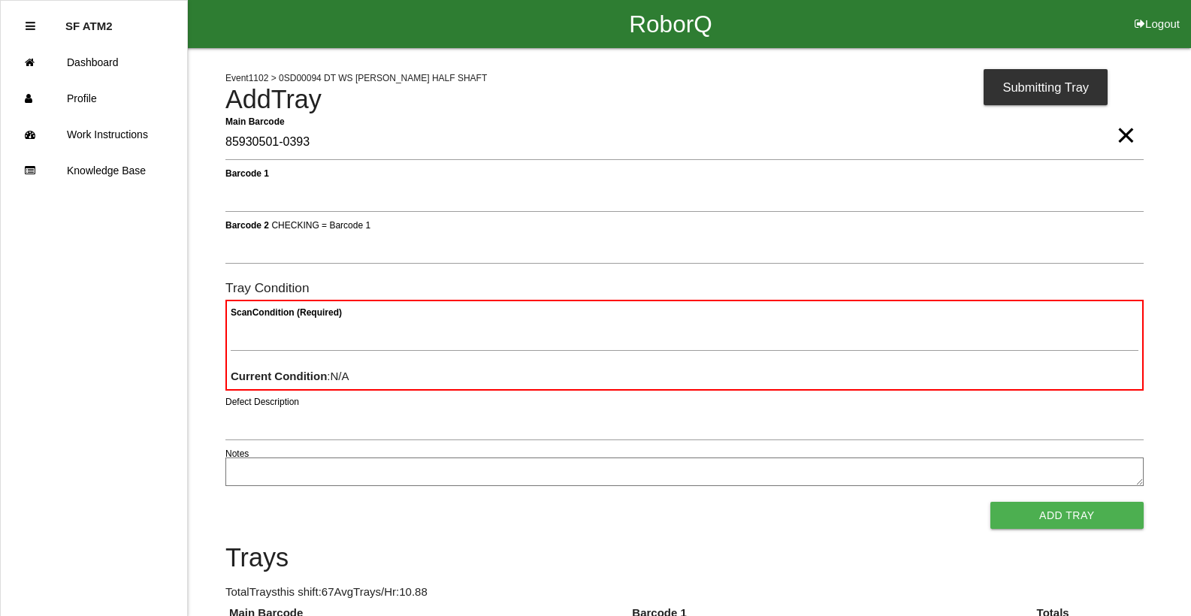
type Barcode "85930501-0393"
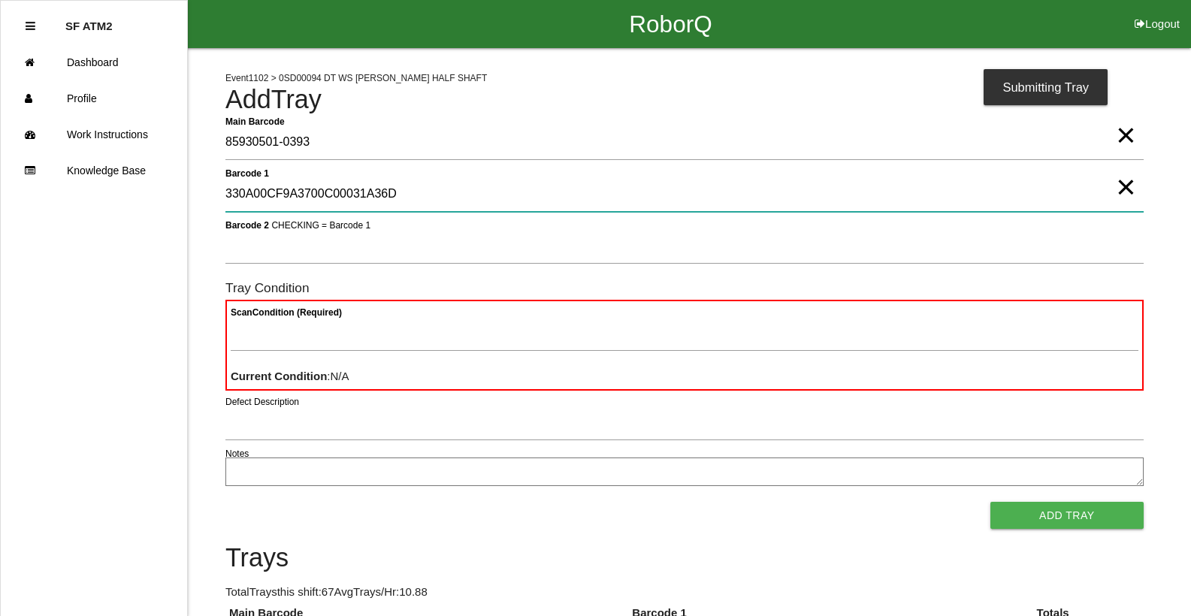
type 1 "330A00CF9A3700C00031A36D"
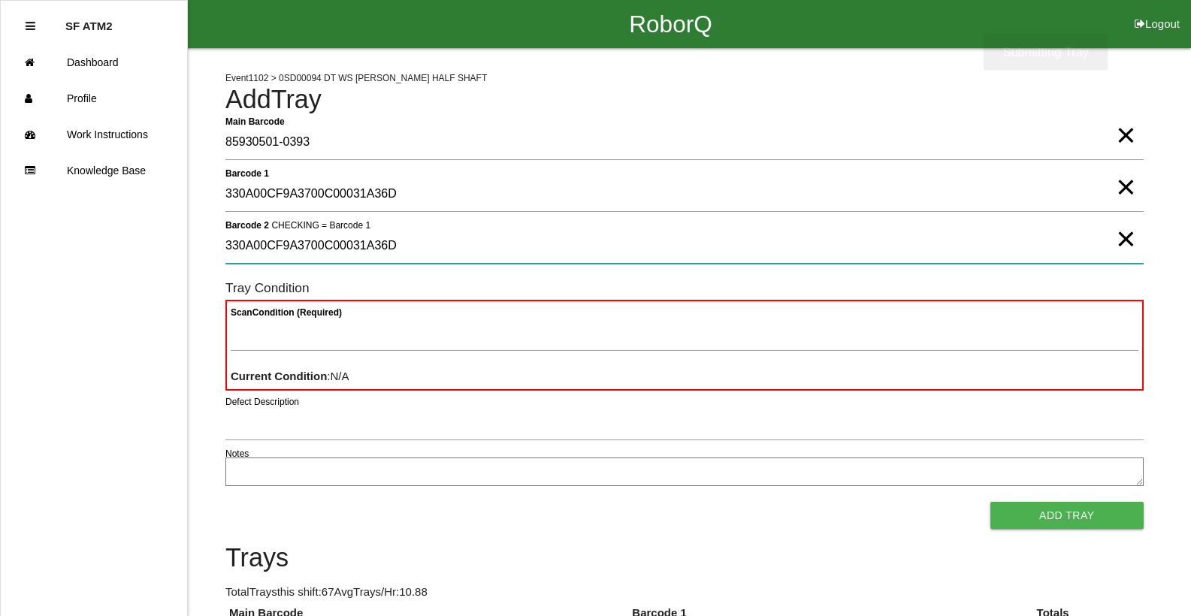
type 2 "330A00CF9A3700C00031A36D"
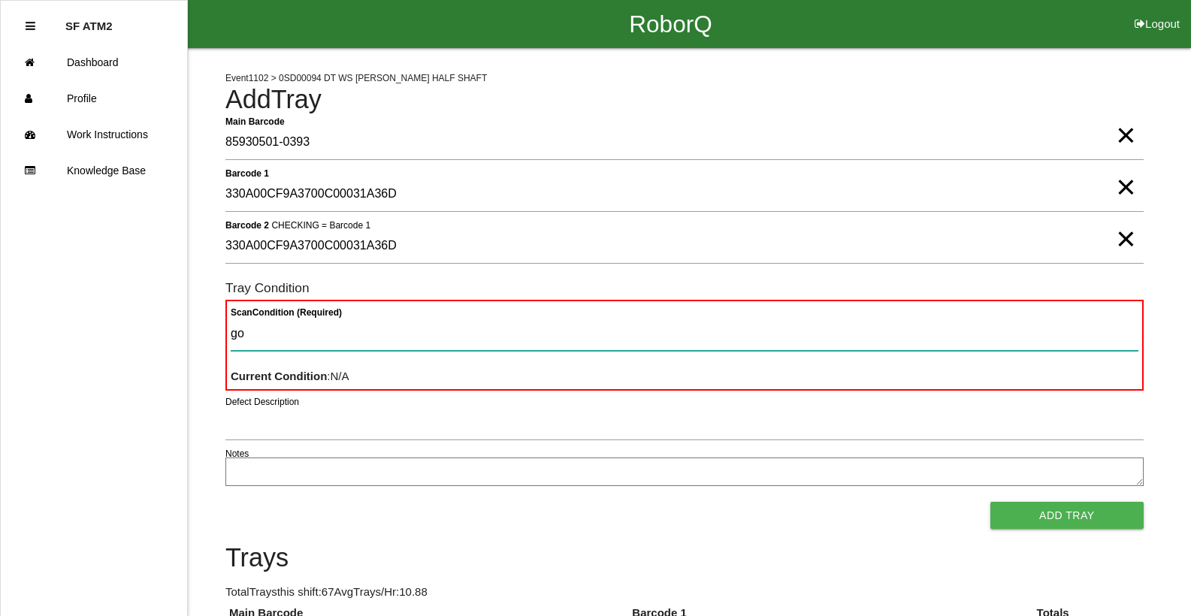
type Condition "goo"
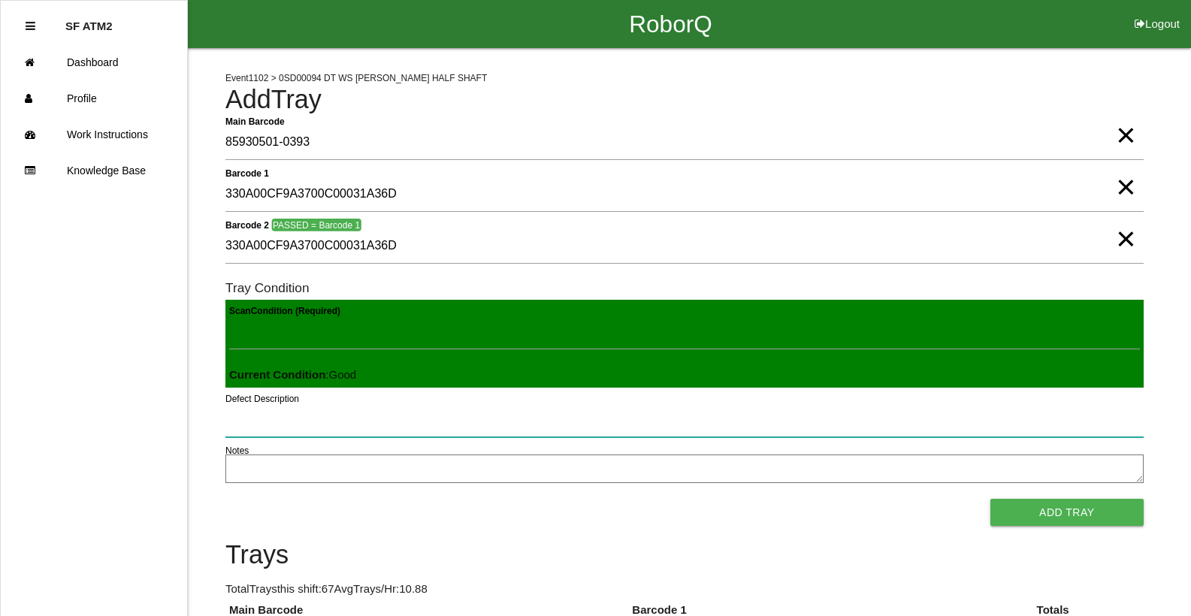
click at [990, 499] on button "Add Tray" at bounding box center [1066, 512] width 153 height 27
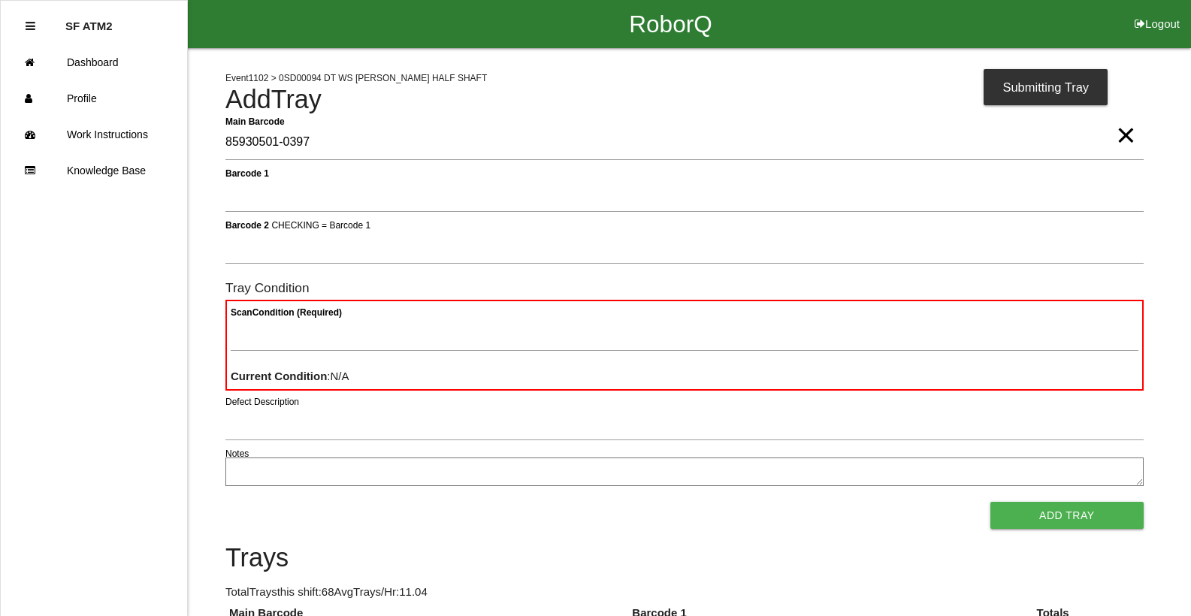
type Barcode "85930501-0397"
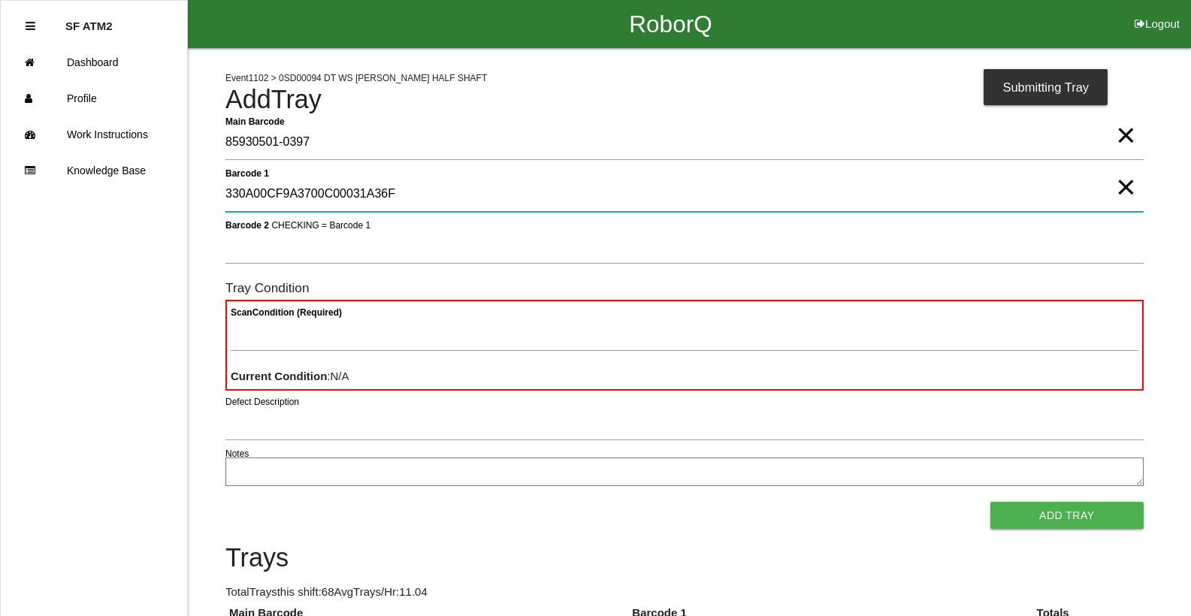
type 1 "330A00CF9A3700C00031A36F"
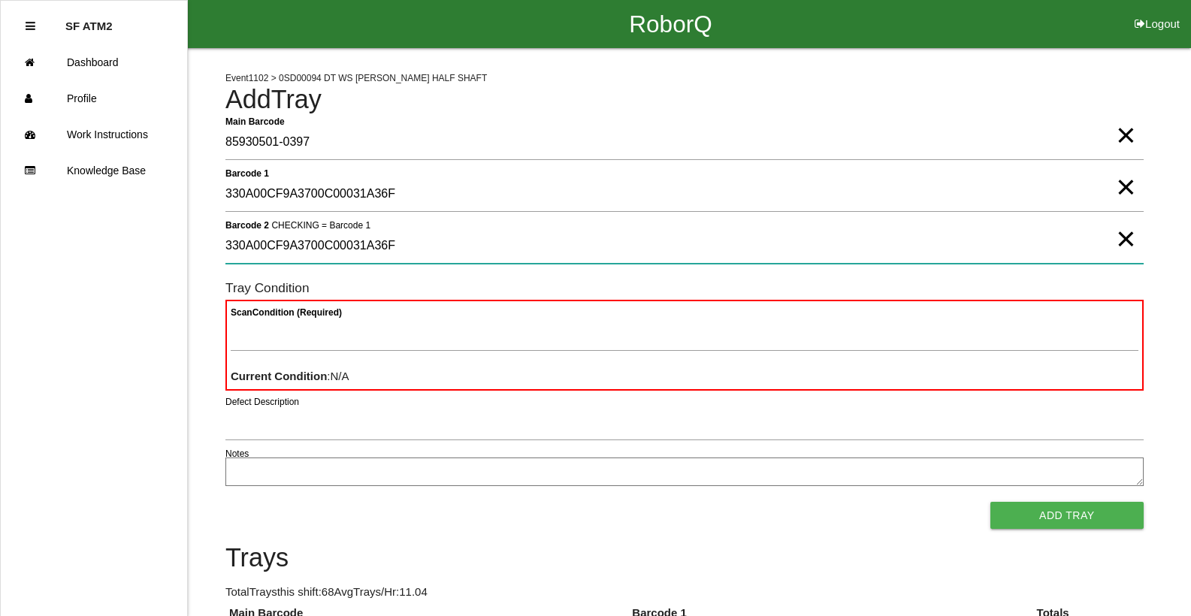
type 2 "330A00CF9A3700C00031A36F"
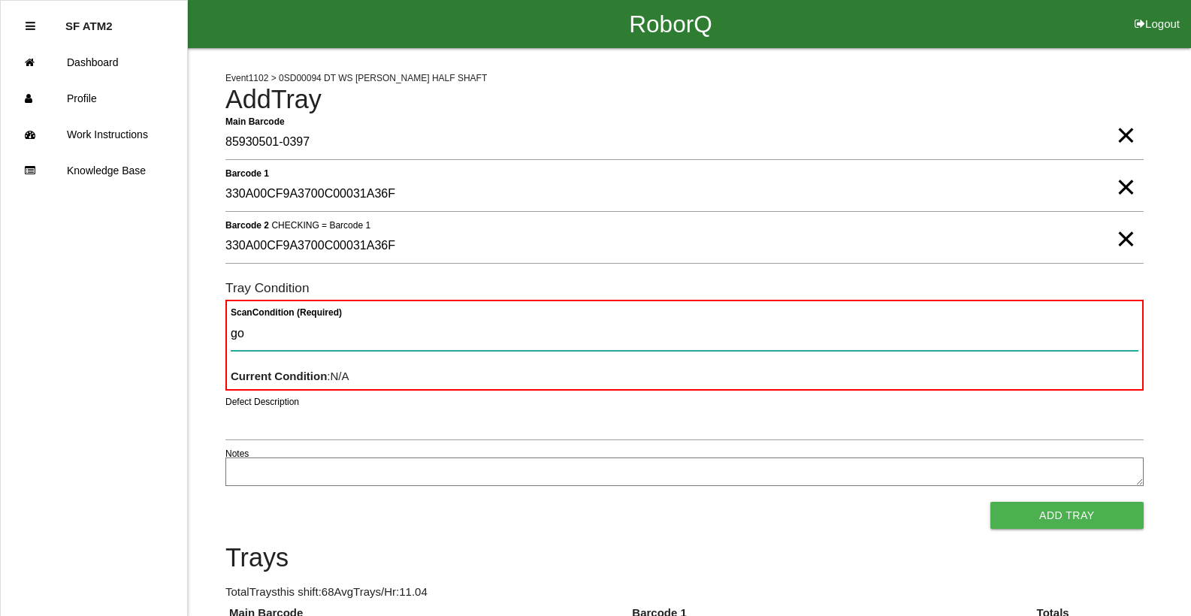
type Condition "goo"
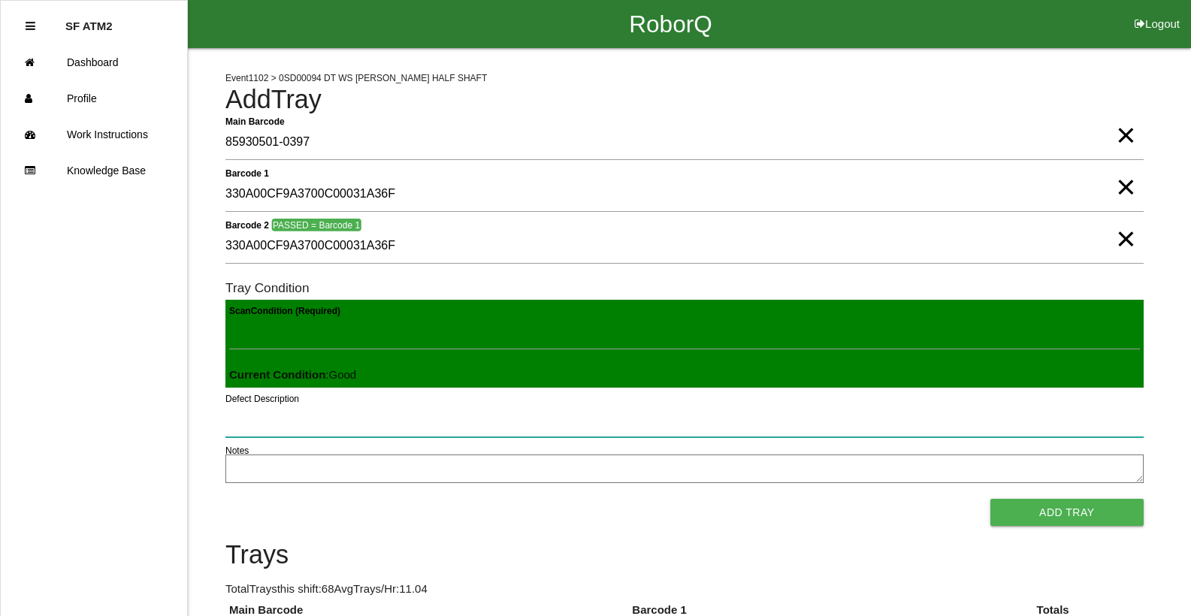
click at [990, 499] on button "Add Tray" at bounding box center [1066, 512] width 153 height 27
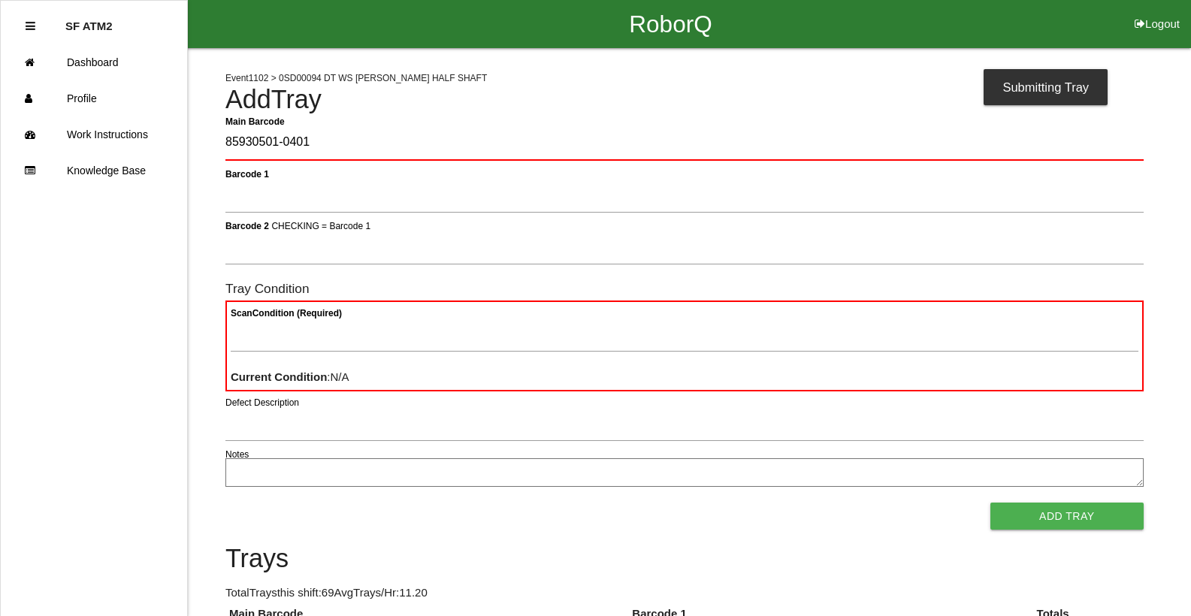
type Barcode "85930501-0401"
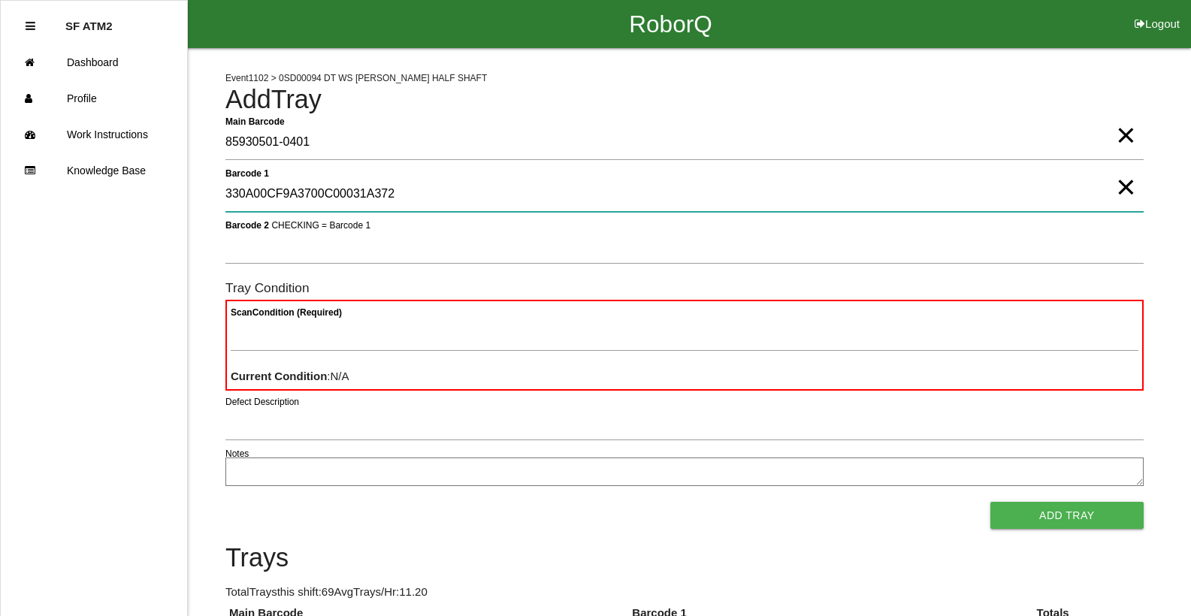
type 1 "330A00CF9A3700C00031A372"
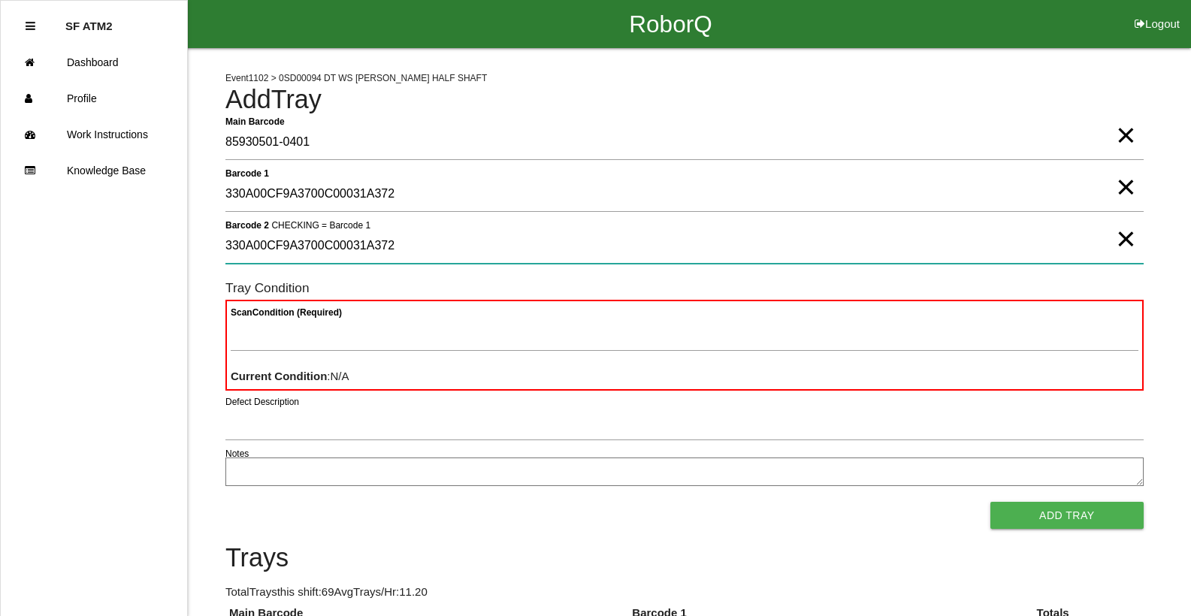
type 2 "330A00CF9A3700C00031A372"
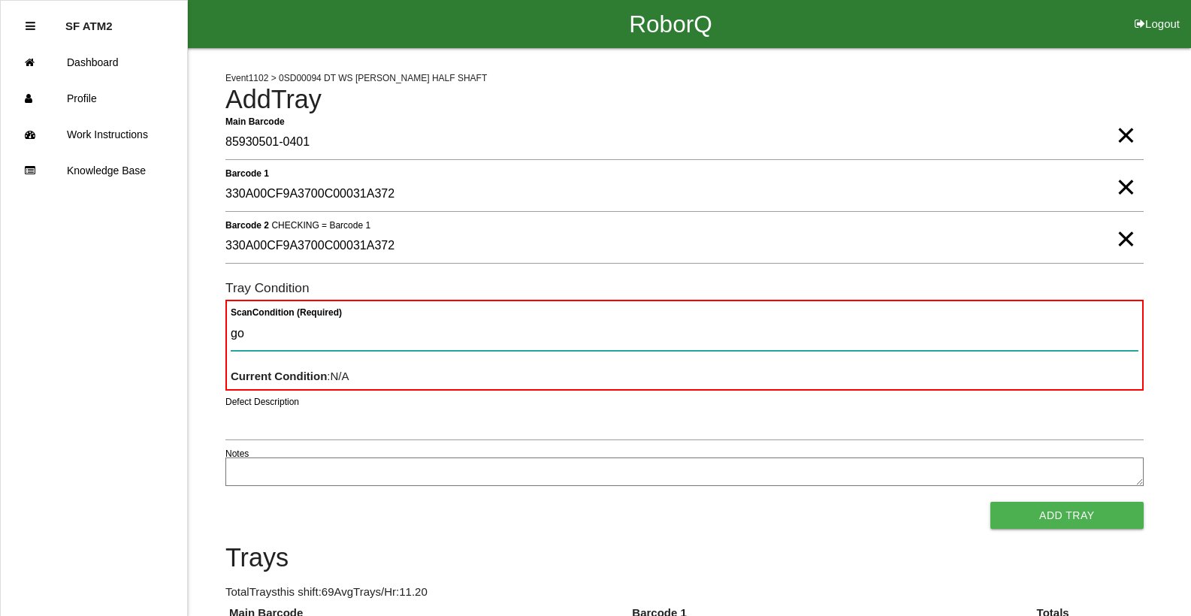
type Condition "goo"
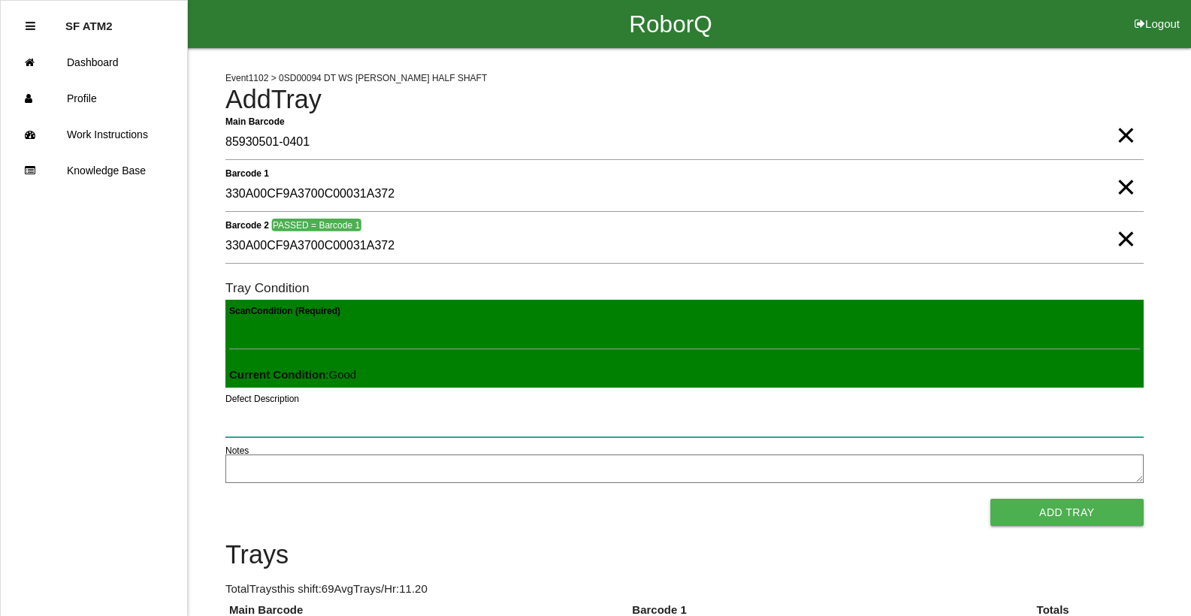
click at [990, 499] on button "Add Tray" at bounding box center [1066, 512] width 153 height 27
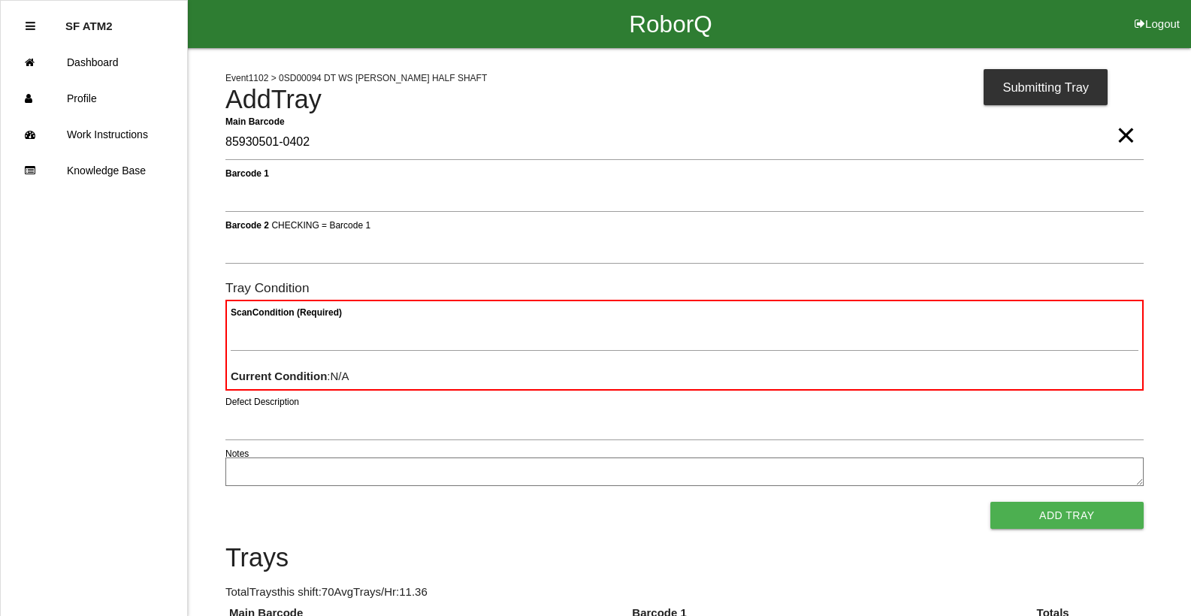
type Barcode "85930501-0402"
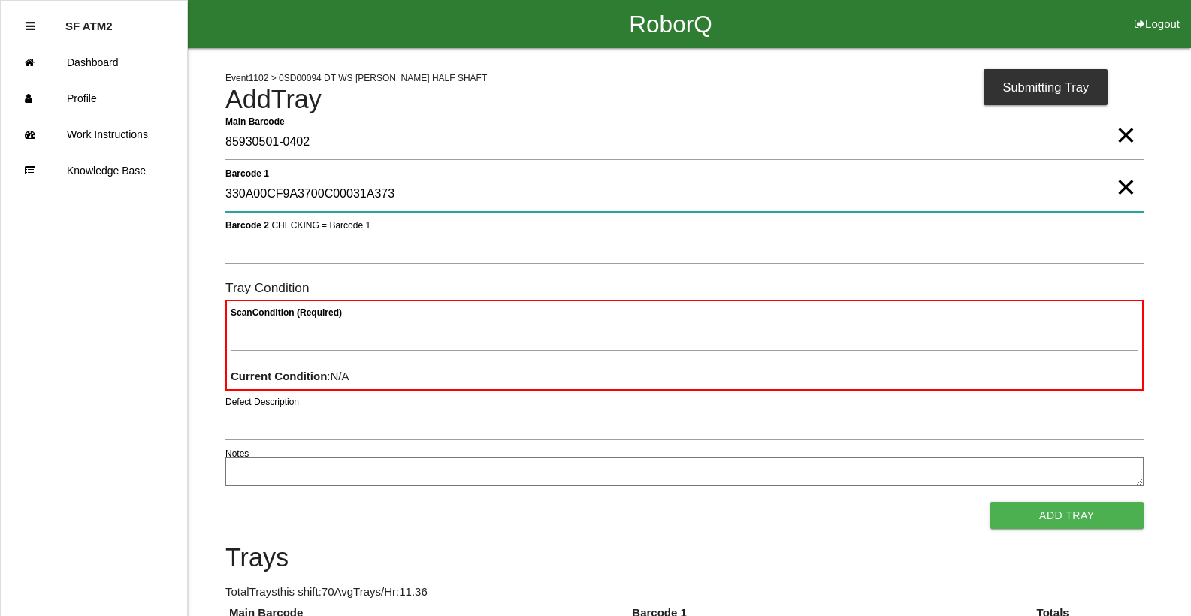
type 1 "330A00CF9A3700C00031A373"
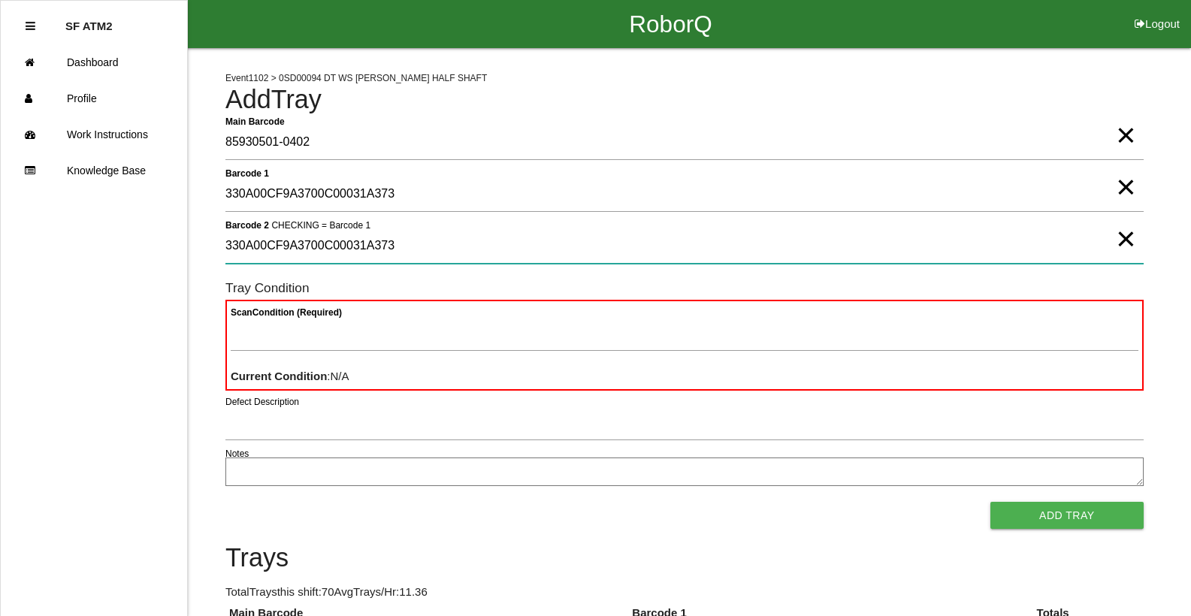
type 2 "330A00CF9A3700C00031A373"
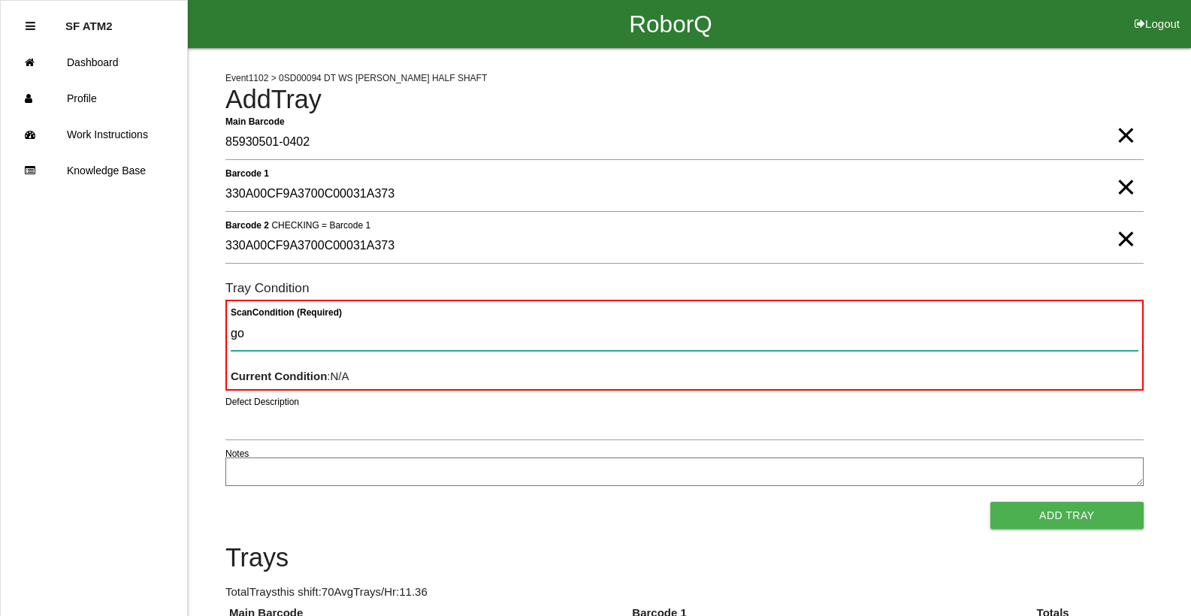
type Condition "goo"
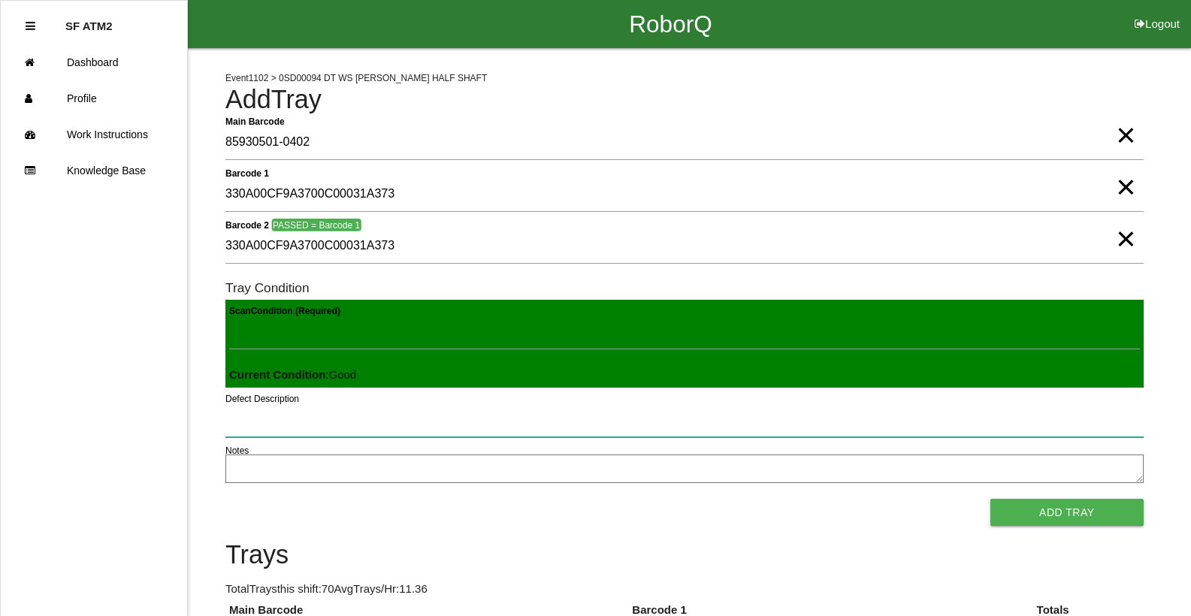
click at [990, 499] on button "Add Tray" at bounding box center [1066, 512] width 153 height 27
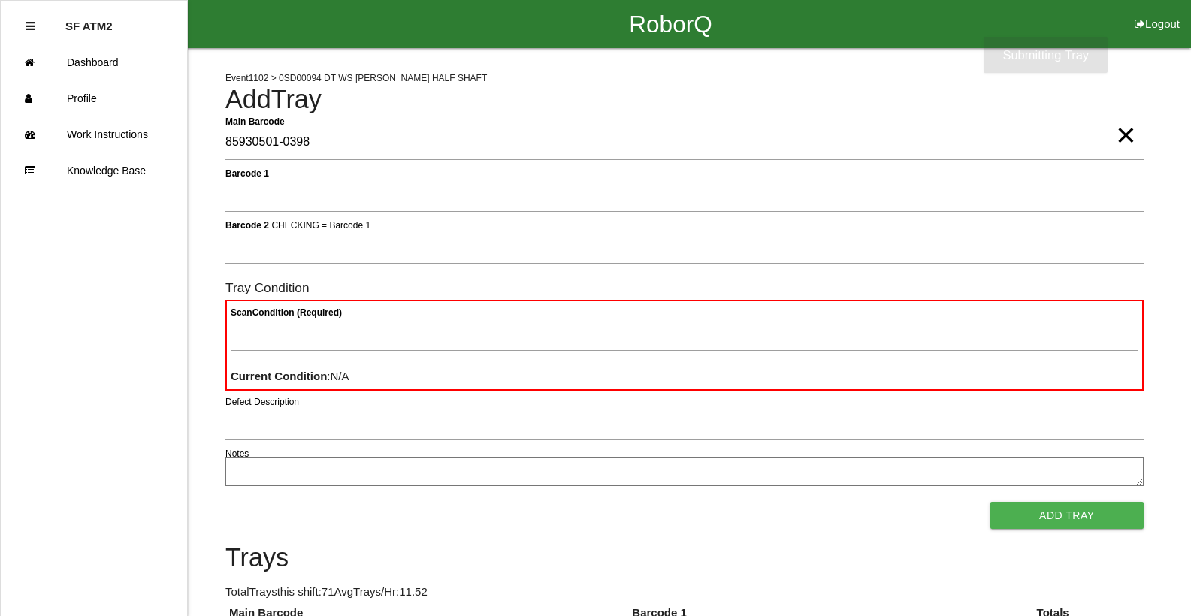
type Barcode "85930501-0398"
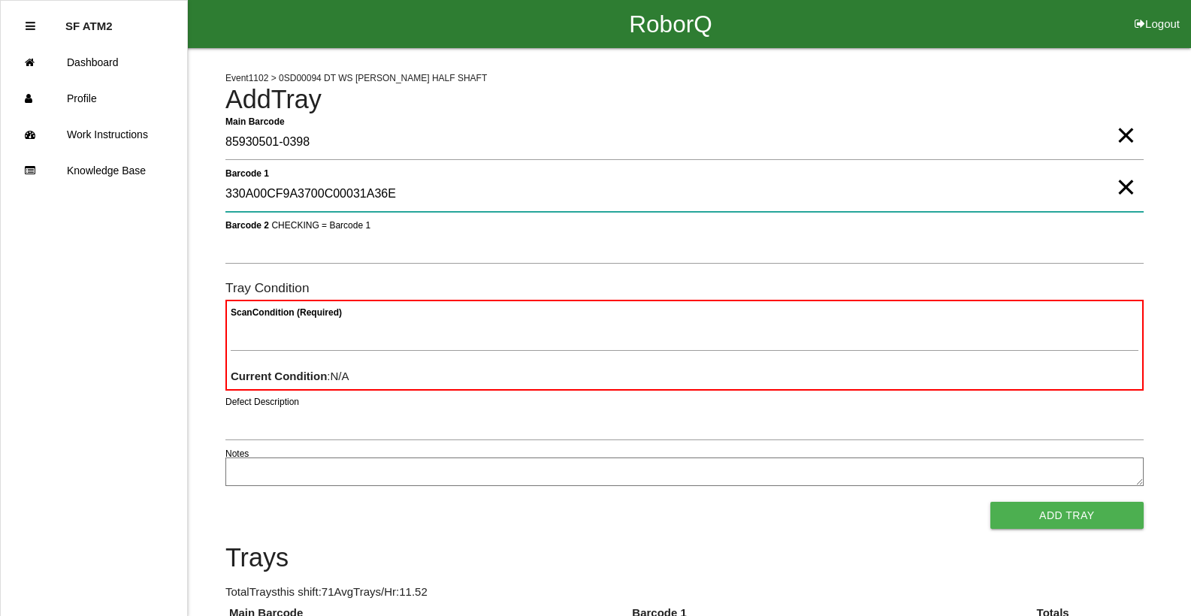
type 1 "330A00CF9A3700C00031A36E"
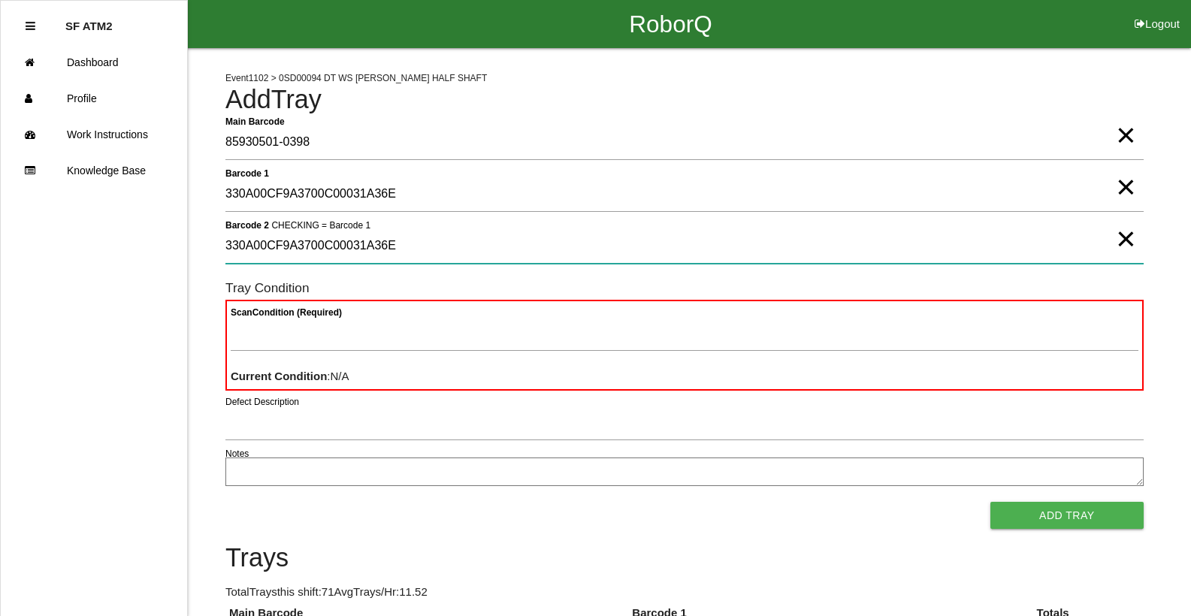
type 2 "330A00CF9A3700C00031A36E"
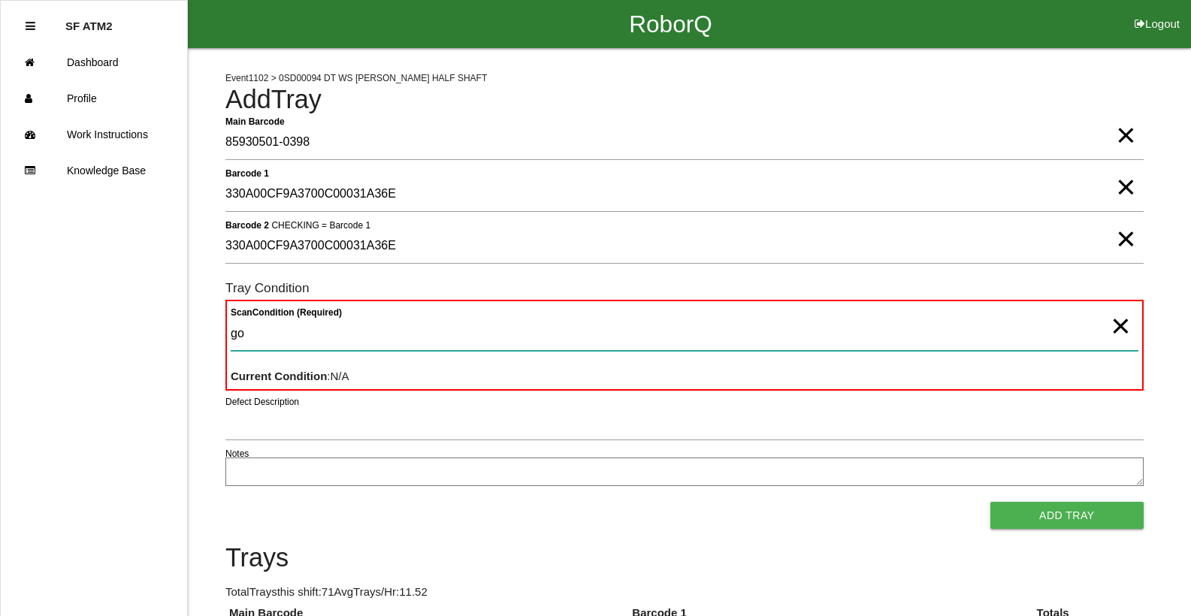
type Condition "goo"
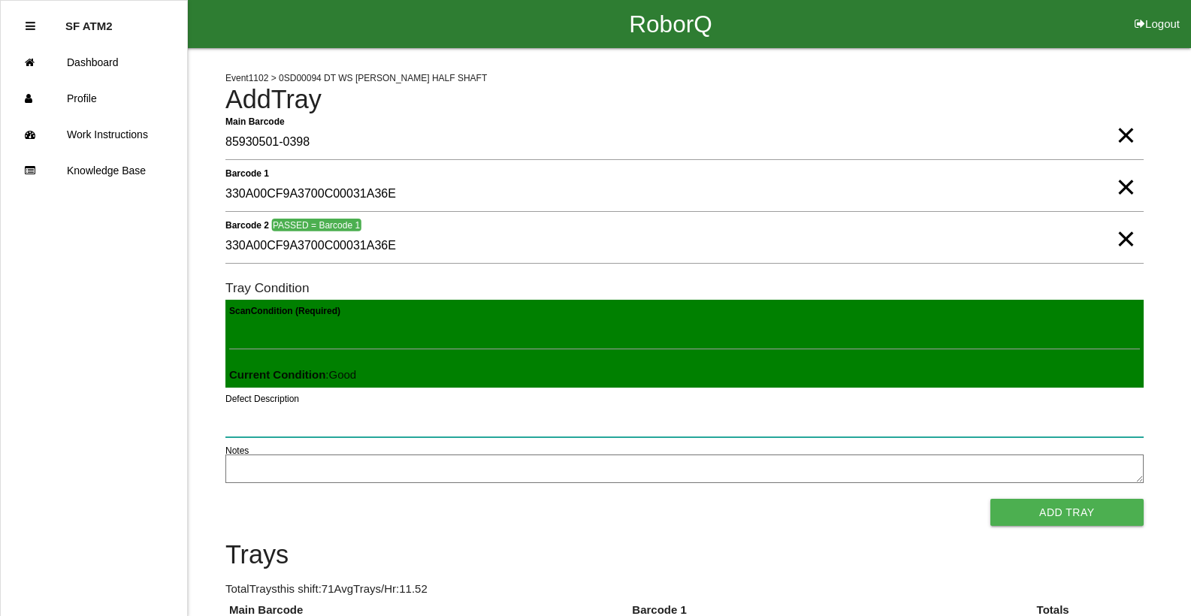
click at [990, 499] on button "Add Tray" at bounding box center [1066, 512] width 153 height 27
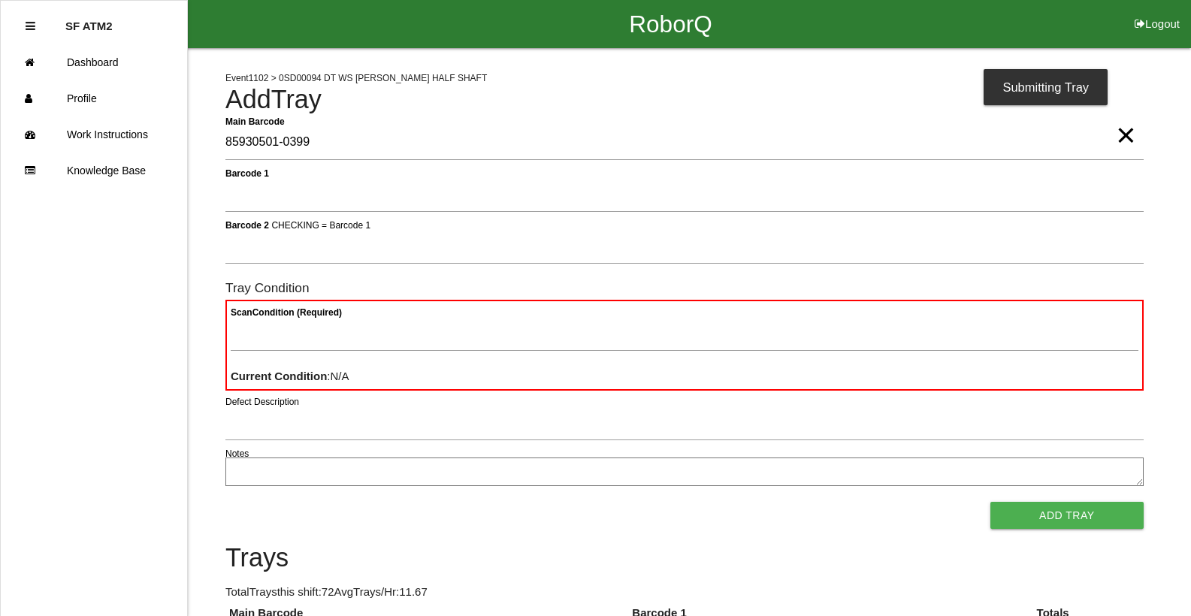
type Barcode "85930501-0399"
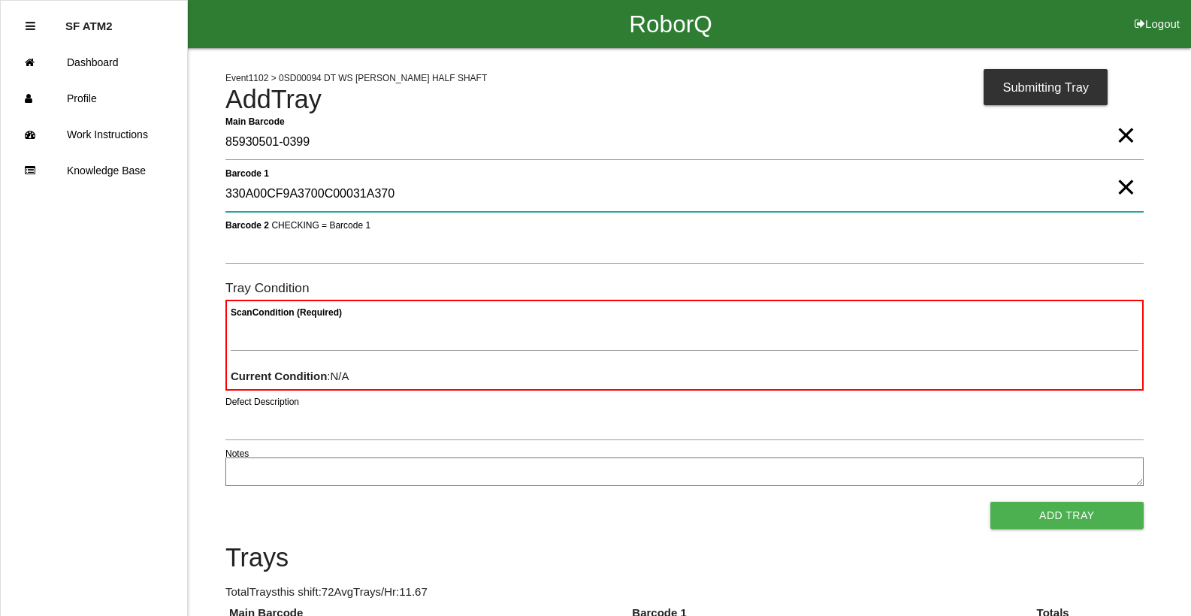
type 1 "330A00CF9A3700C00031A370"
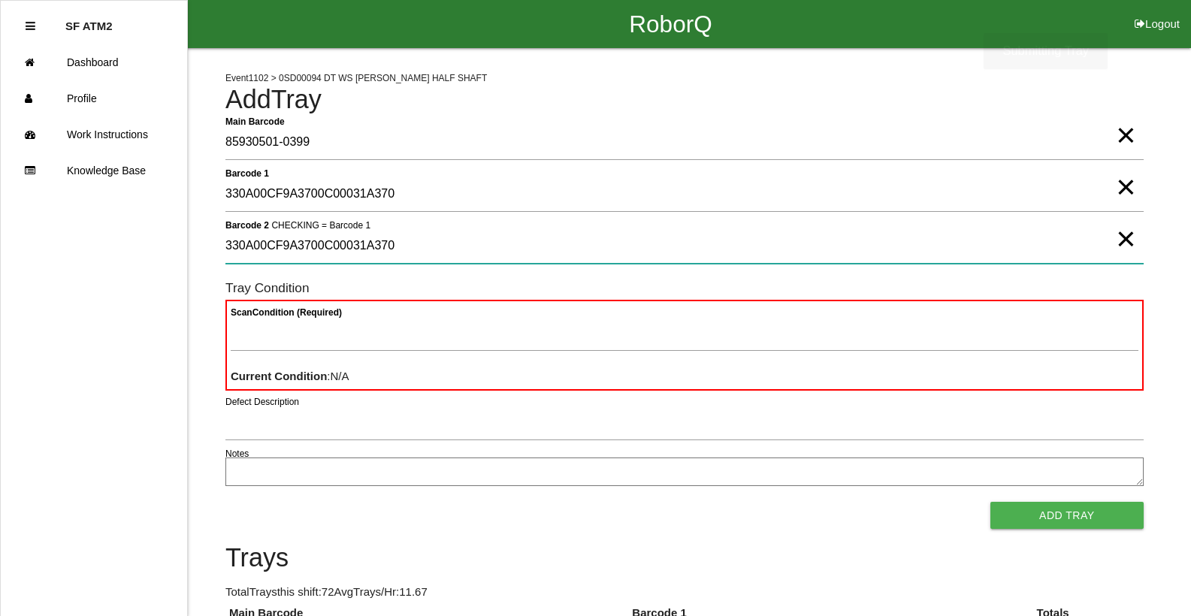
type 2 "330A00CF9A3700C00031A370"
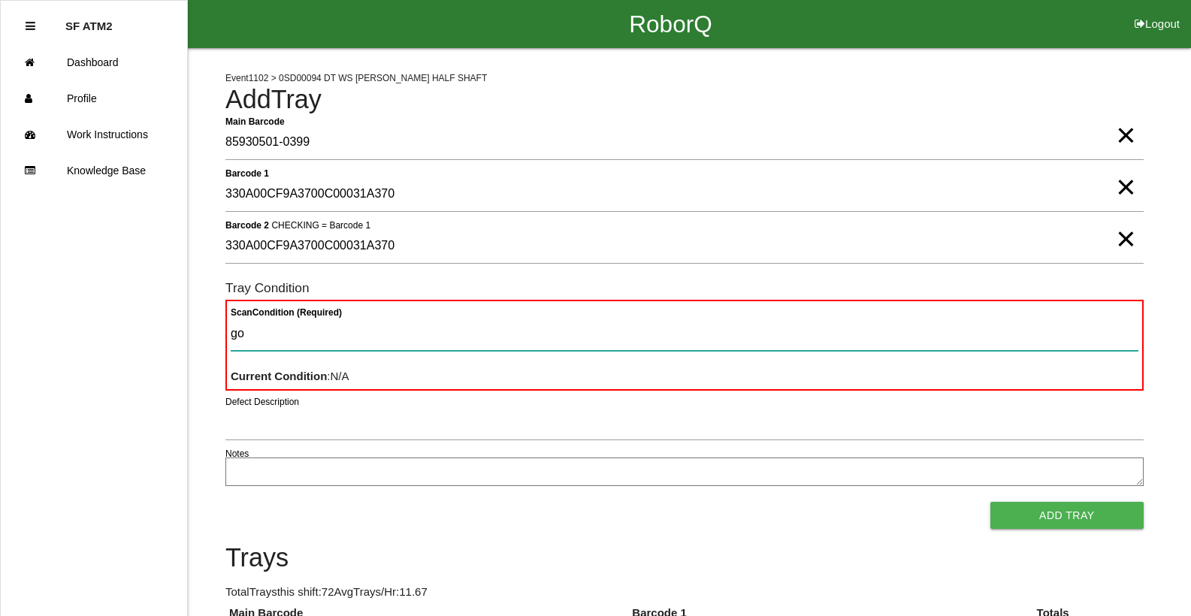
type Condition "goo"
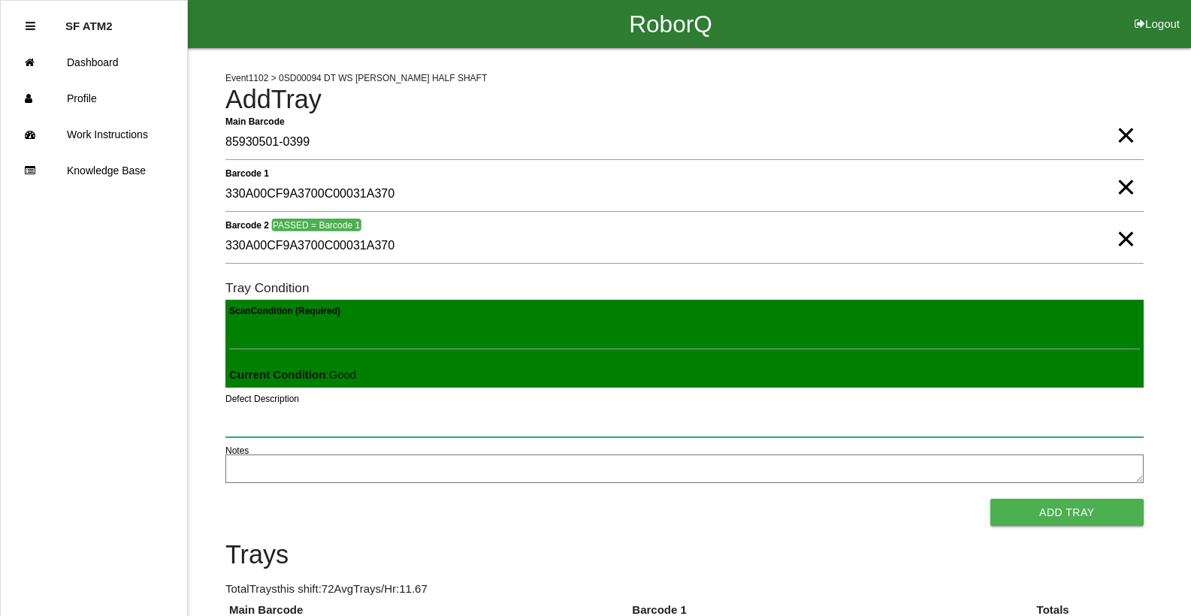
click at [990, 499] on button "Add Tray" at bounding box center [1066, 512] width 153 height 27
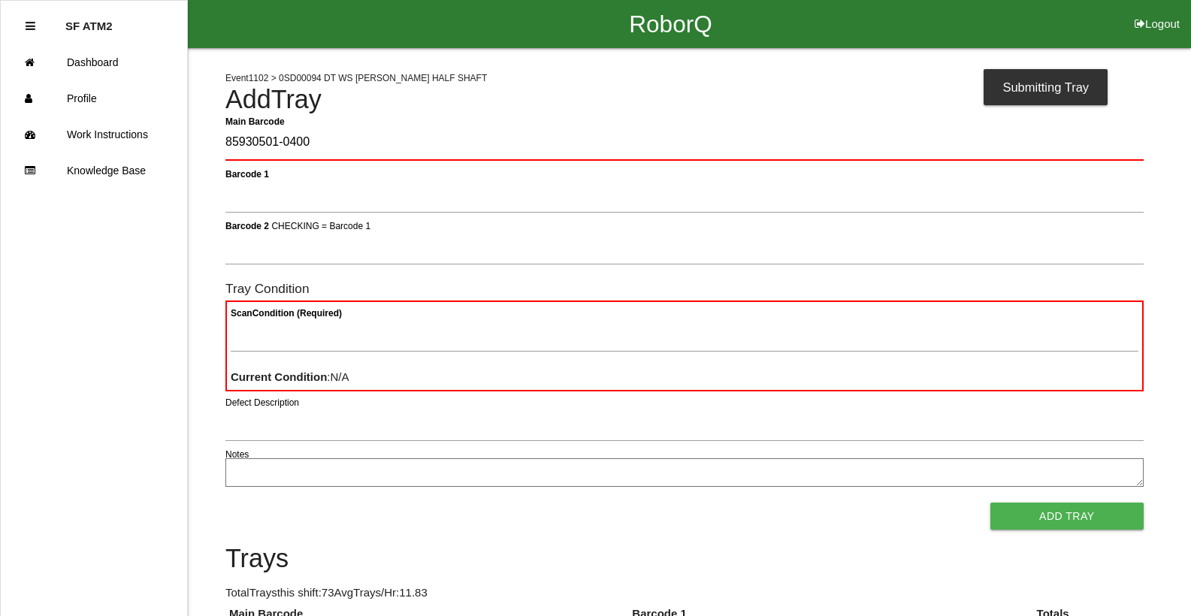
type Barcode "85930501-0400"
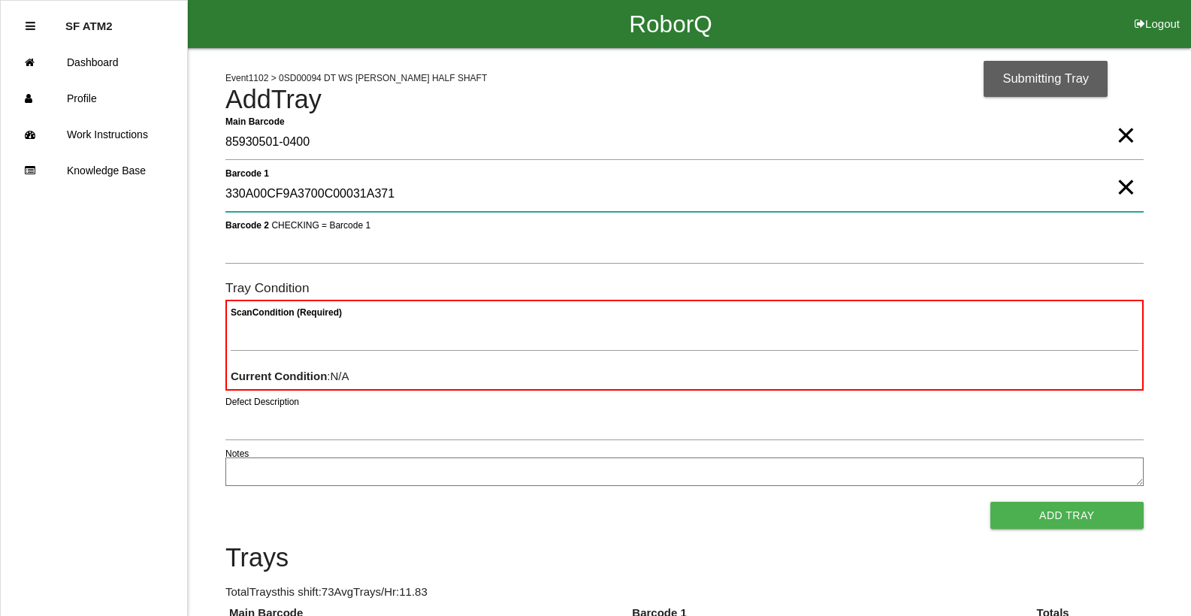
type 1 "330A00CF9A3700C00031A371"
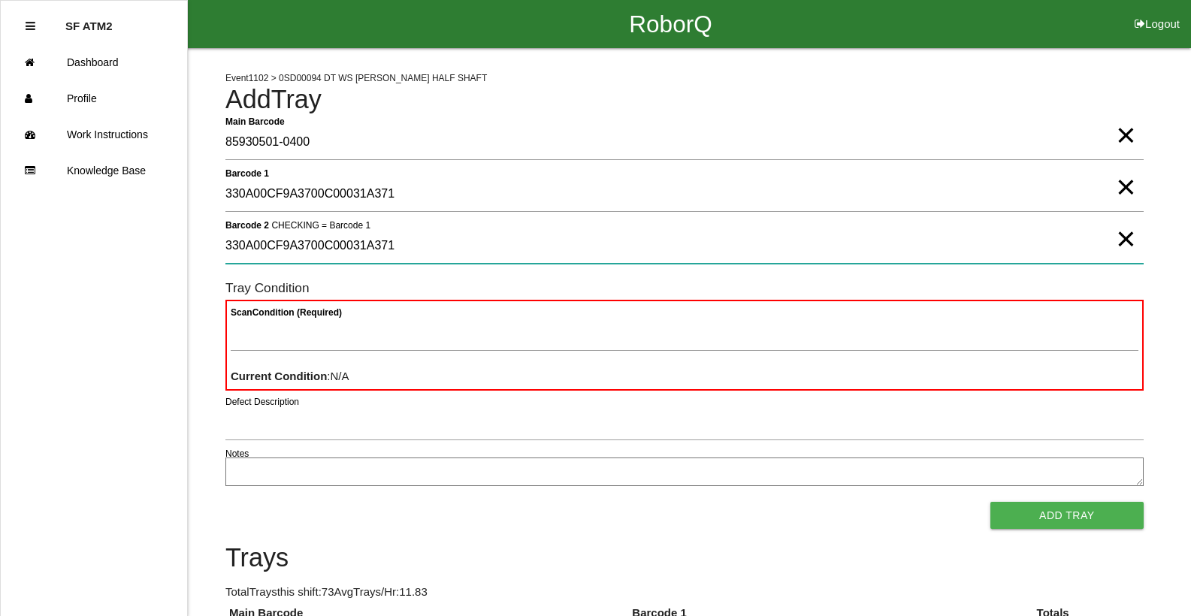
type 2 "330A00CF9A3700C00031A371"
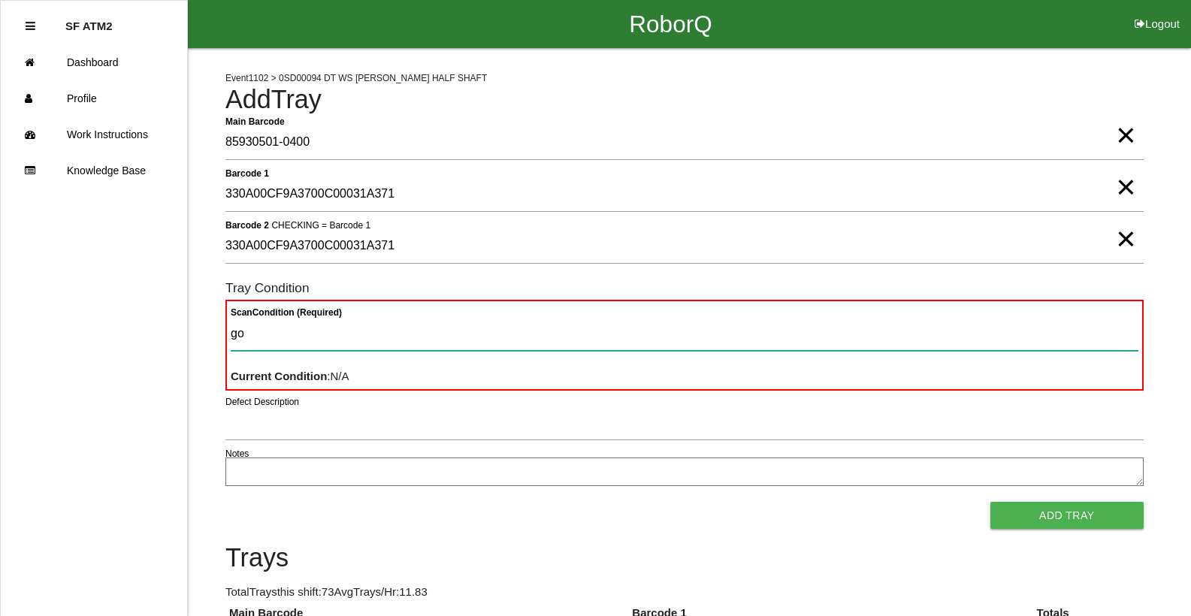
type Condition "goo"
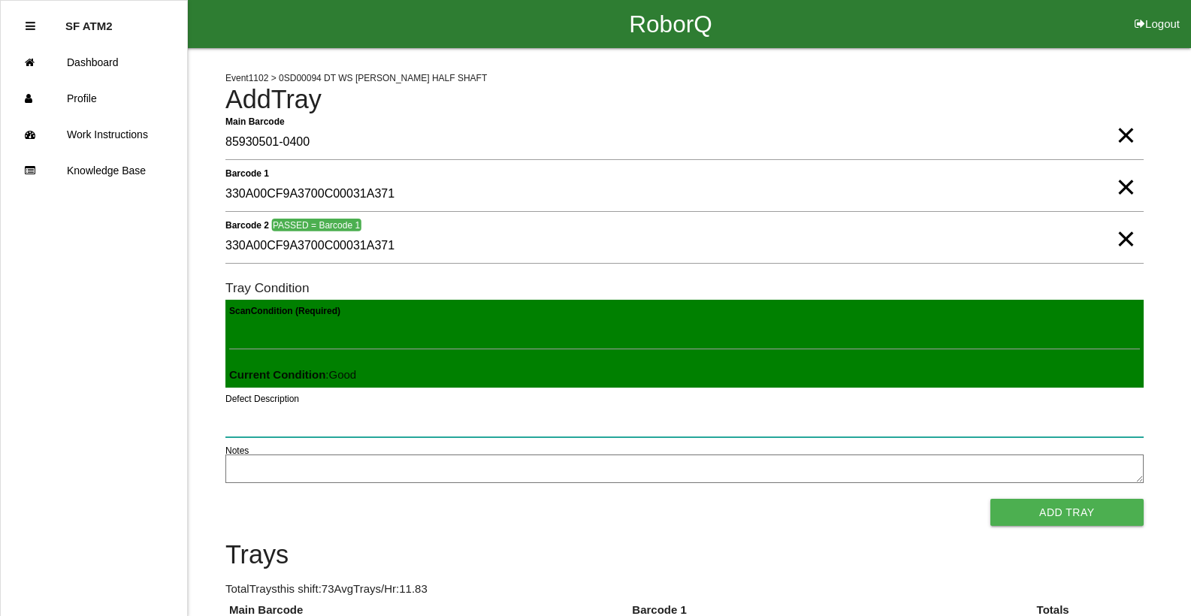
click at [990, 499] on button "Add Tray" at bounding box center [1066, 512] width 153 height 27
